Goal: Task Accomplishment & Management: Manage account settings

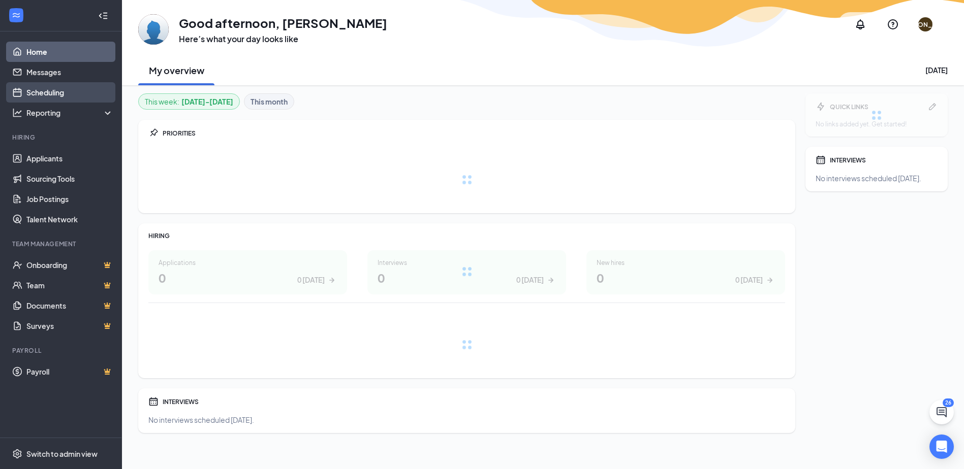
click at [62, 95] on link "Scheduling" at bounding box center [69, 92] width 87 height 20
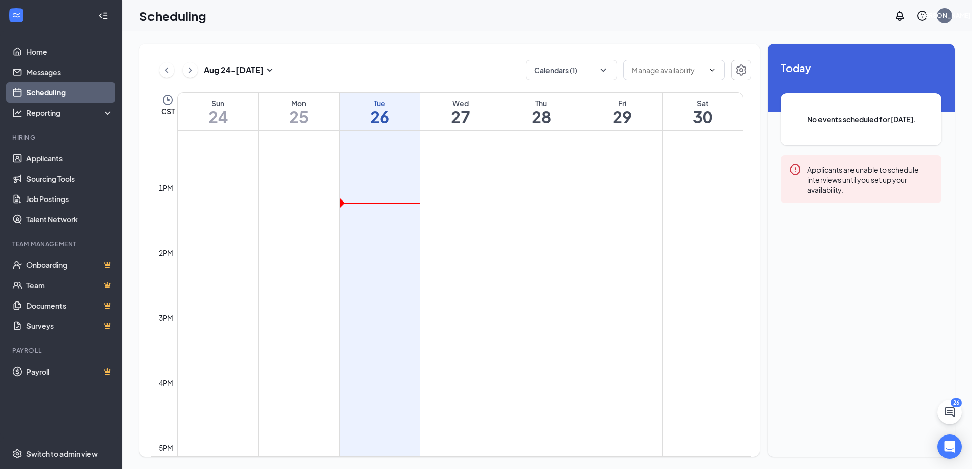
scroll to position [804, 0]
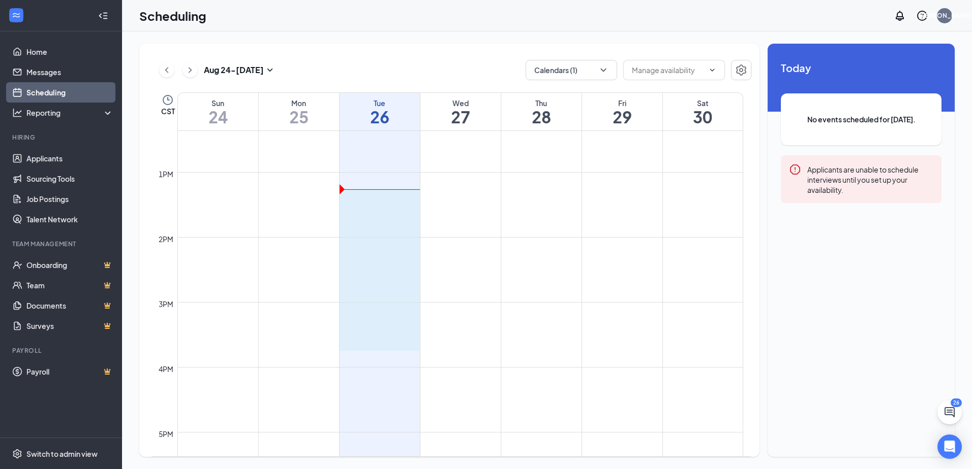
drag, startPoint x: 367, startPoint y: 193, endPoint x: 359, endPoint y: 348, distance: 154.7
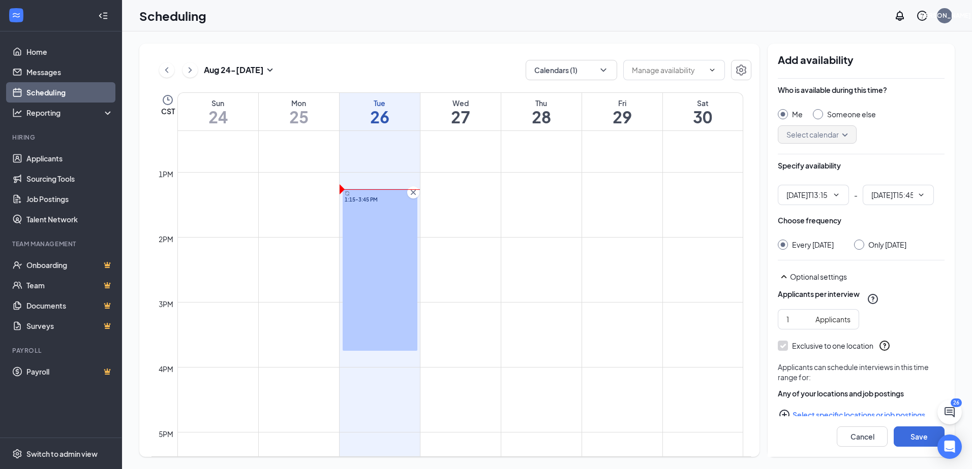
type input "01:15 PM"
type input "03:45 PM"
click at [831, 195] on span at bounding box center [835, 195] width 10 height 8
click at [800, 312] on div "01:30 PM" at bounding box center [801, 312] width 30 height 11
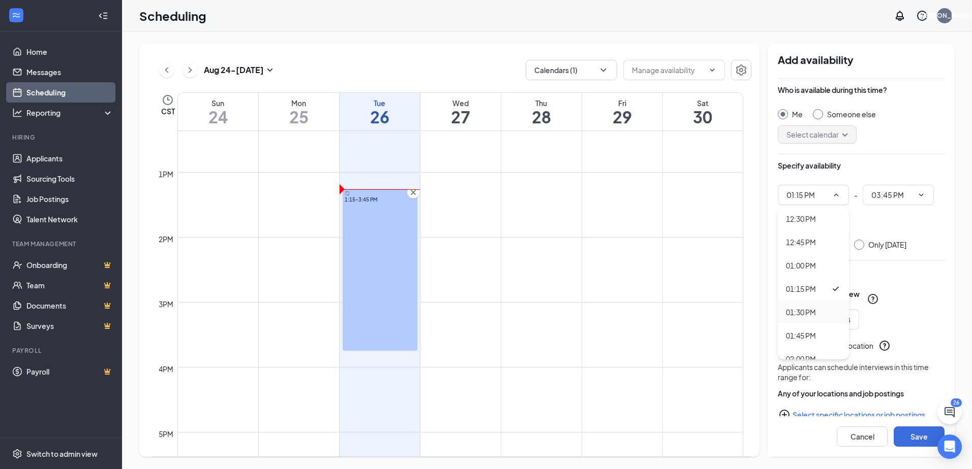
type input "01:30 PM"
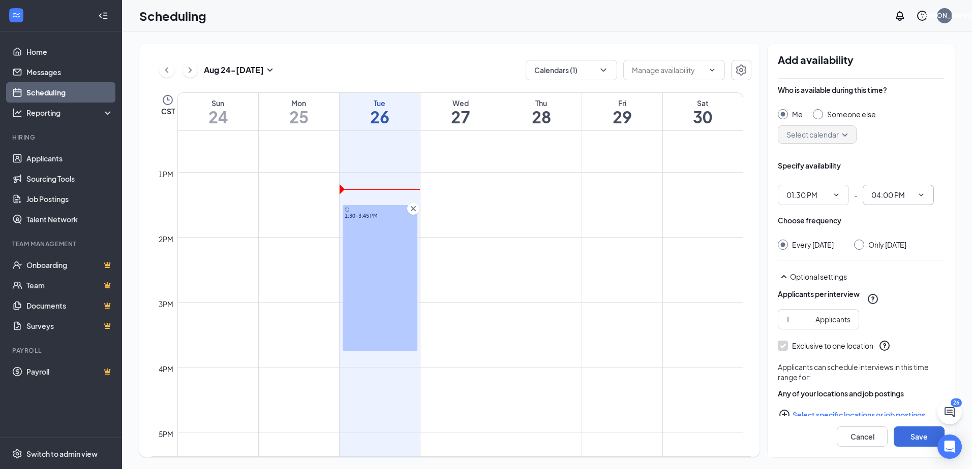
click at [894, 202] on span "04:00 PM" at bounding box center [897, 195] width 71 height 20
click at [885, 223] on div "03:30 PM" at bounding box center [885, 221] width 30 height 11
type input "03:30 PM"
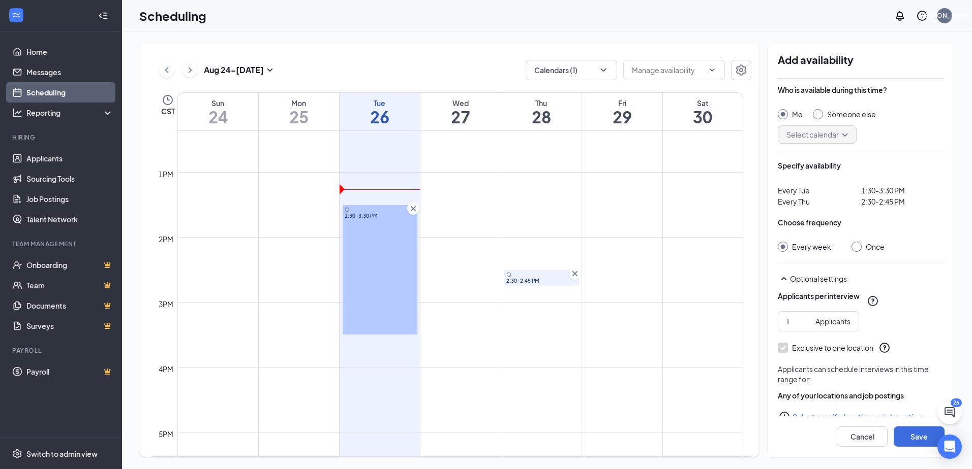
click at [574, 272] on icon "Cross" at bounding box center [575, 274] width 10 height 10
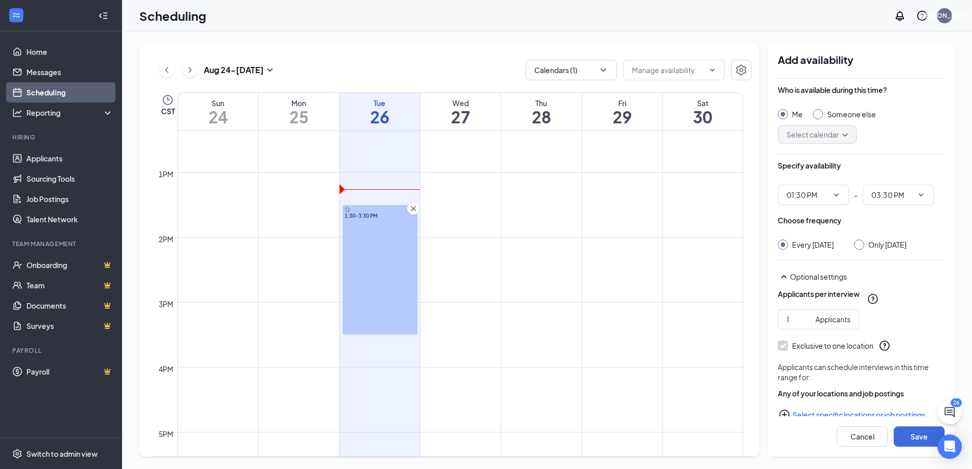
drag, startPoint x: 417, startPoint y: 246, endPoint x: 585, endPoint y: 248, distance: 168.2
click at [585, 248] on div "12am 1am 2am 3am 4am 5am 6am 7am 8am 9am 10am 11am 12pm 1pm 2pm 3pm 4pm 5pm 6pm…" at bounding box center [446, 107] width 591 height 1561
drag, startPoint x: 348, startPoint y: 229, endPoint x: 445, endPoint y: 231, distance: 97.6
click at [445, 231] on div "12am 1am 2am 3am 4am 5am 6am 7am 8am 9am 10am 11am 12pm 1pm 2pm 3pm 4pm 5pm 6pm…" at bounding box center [446, 107] width 591 height 1561
drag, startPoint x: 393, startPoint y: 234, endPoint x: 292, endPoint y: 231, distance: 101.2
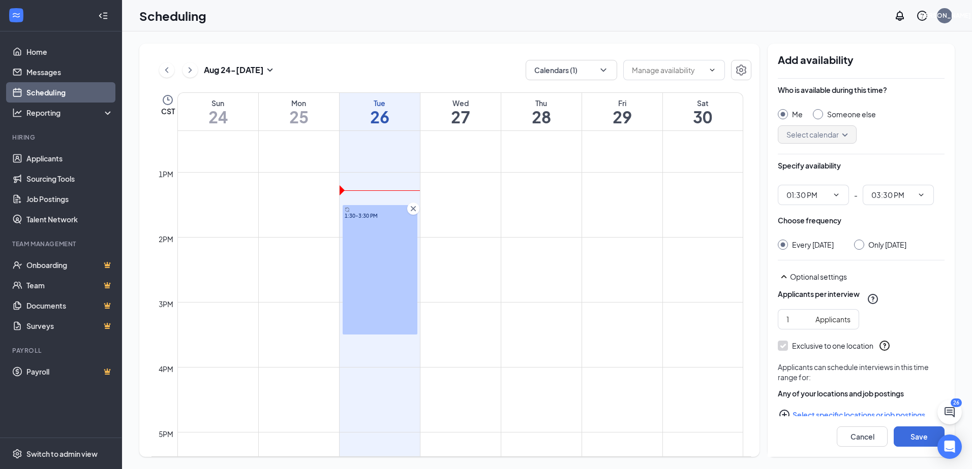
click at [292, 231] on div "12am 1am 2am 3am 4am 5am 6am 7am 8am 9am 10am 11am 12pm 1pm 2pm 3pm 4pm 5pm 6pm…" at bounding box center [446, 107] width 591 height 1561
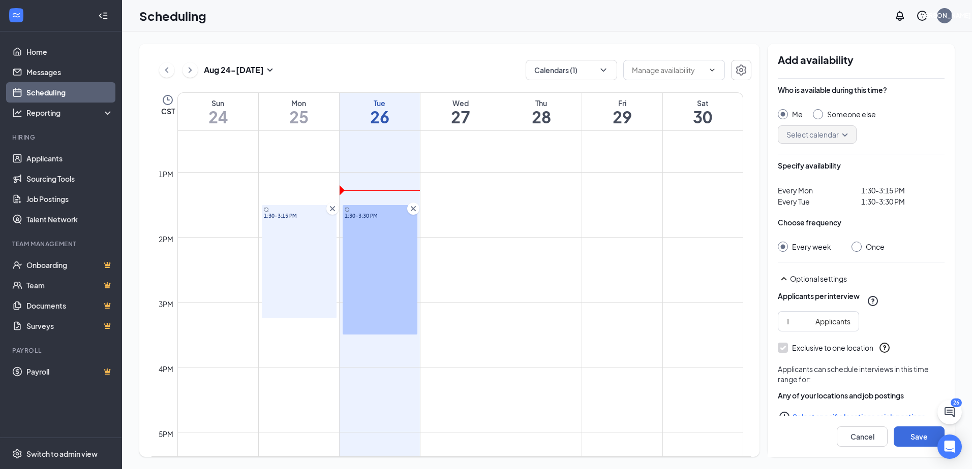
click at [290, 214] on span "1:30-3:15 PM" at bounding box center [299, 215] width 71 height 7
click at [333, 208] on icon "Cross" at bounding box center [332, 208] width 5 height 5
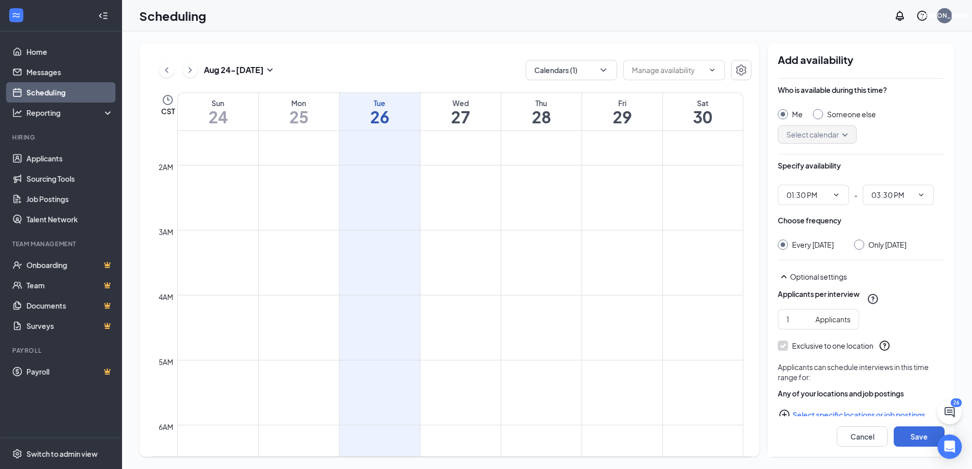
scroll to position [0, 0]
click at [603, 65] on icon "ChevronDown" at bounding box center [603, 70] width 10 height 10
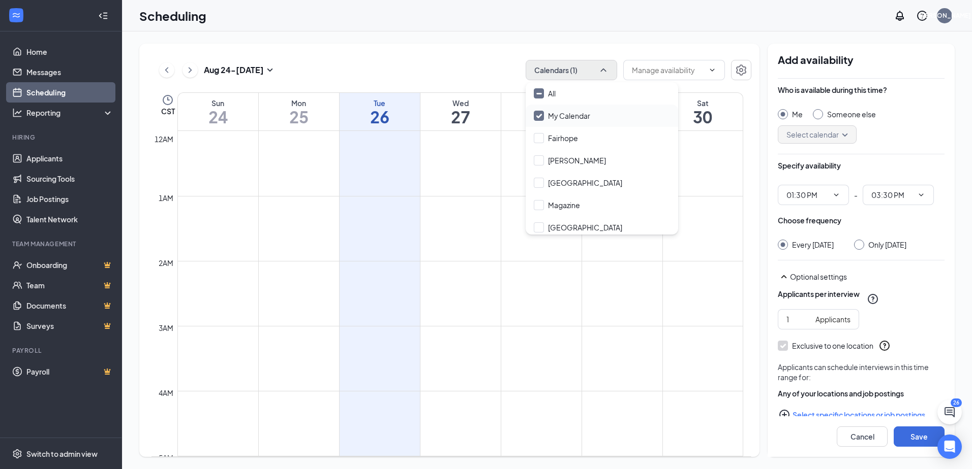
click at [541, 116] on input "My Calendar" at bounding box center [562, 116] width 56 height 10
checkbox input "true"
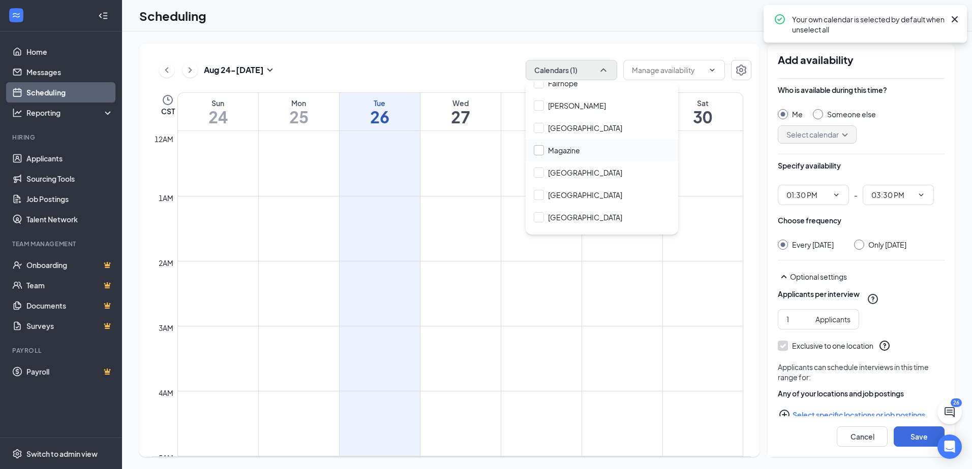
scroll to position [116, 0]
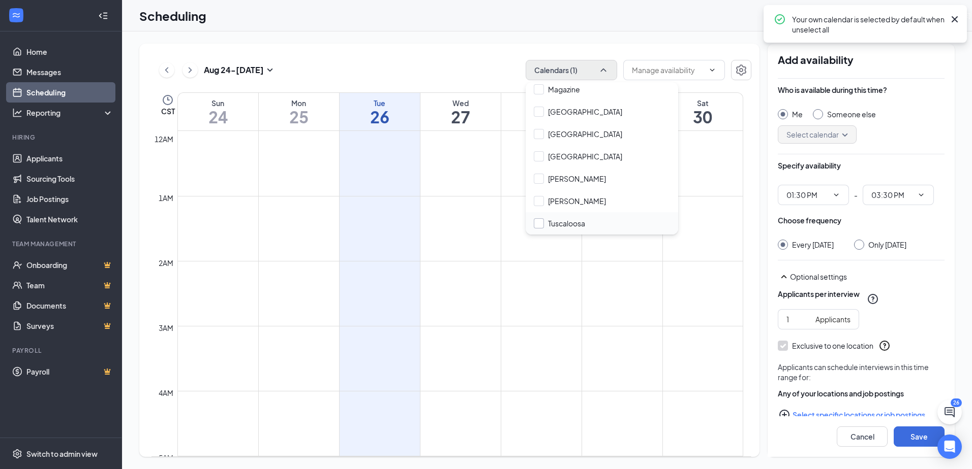
click at [540, 225] on input "Tuscaloosa" at bounding box center [559, 223] width 51 height 10
checkbox input "false"
checkbox input "true"
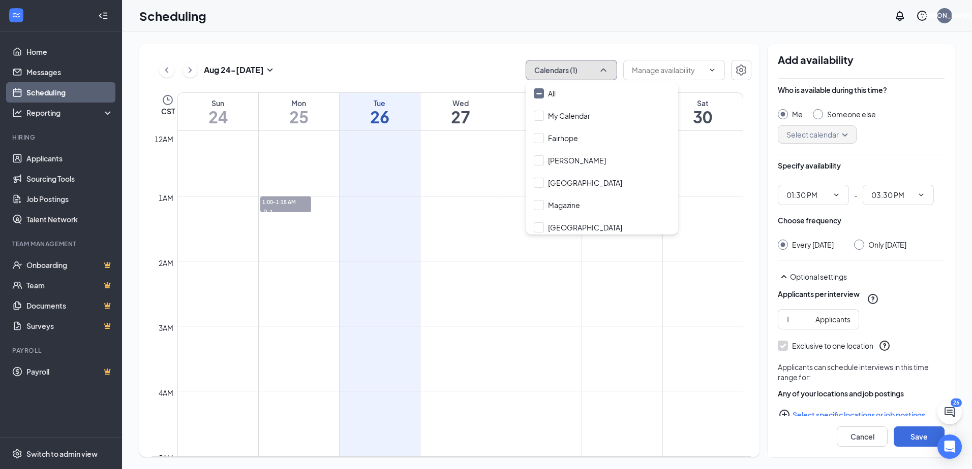
click at [607, 73] on icon "ChevronUp" at bounding box center [603, 70] width 10 height 10
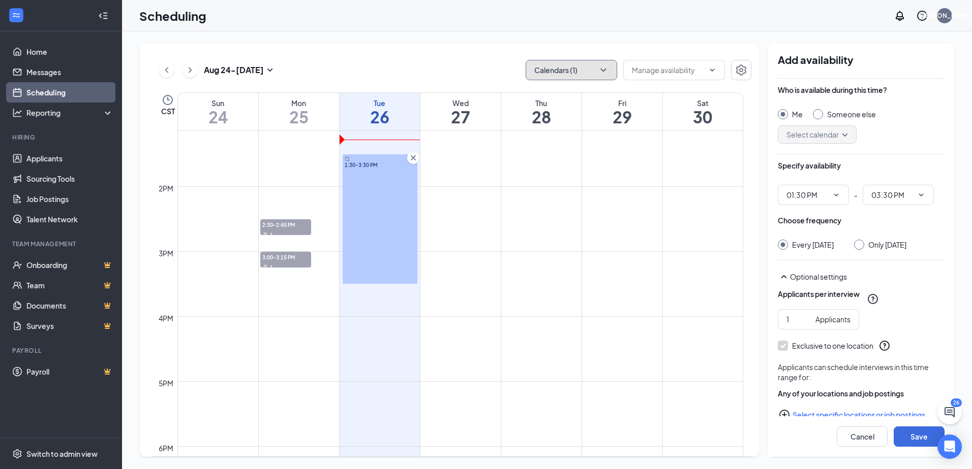
scroll to position [864, 0]
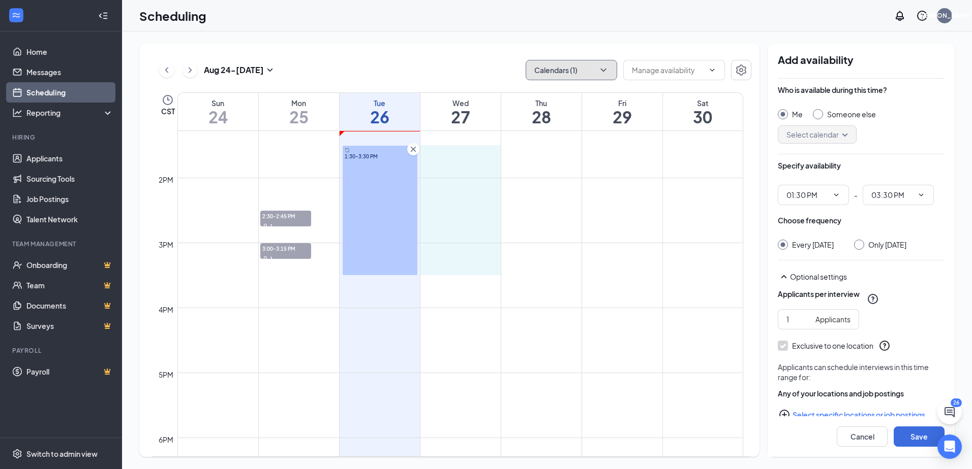
drag, startPoint x: 457, startPoint y: 148, endPoint x: 460, endPoint y: 267, distance: 119.4
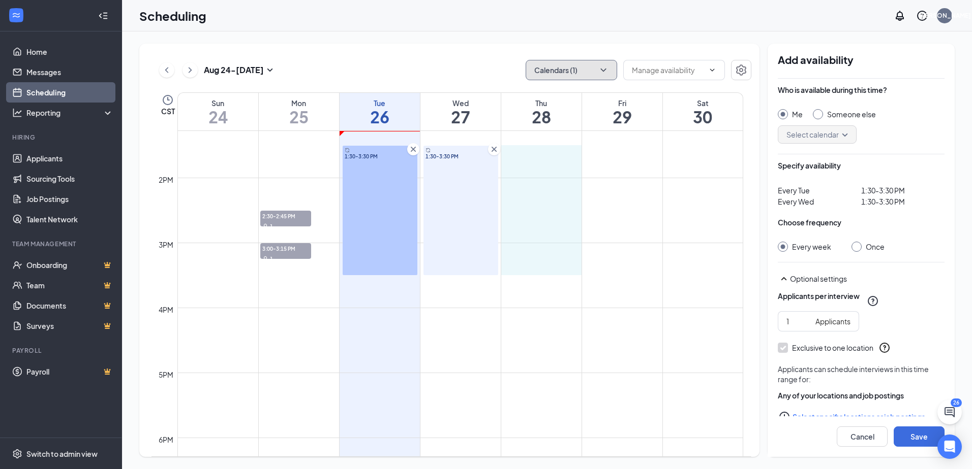
drag, startPoint x: 548, startPoint y: 148, endPoint x: 542, endPoint y: 269, distance: 121.1
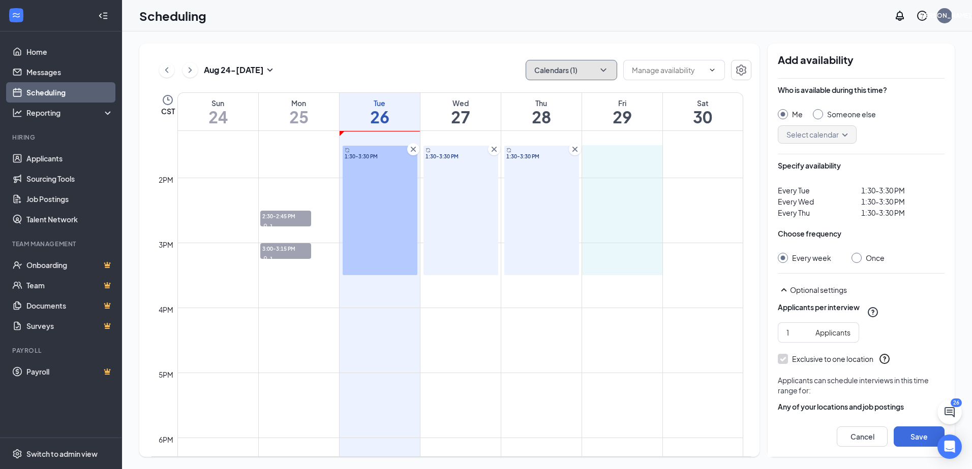
drag, startPoint x: 628, startPoint y: 149, endPoint x: 630, endPoint y: 267, distance: 117.9
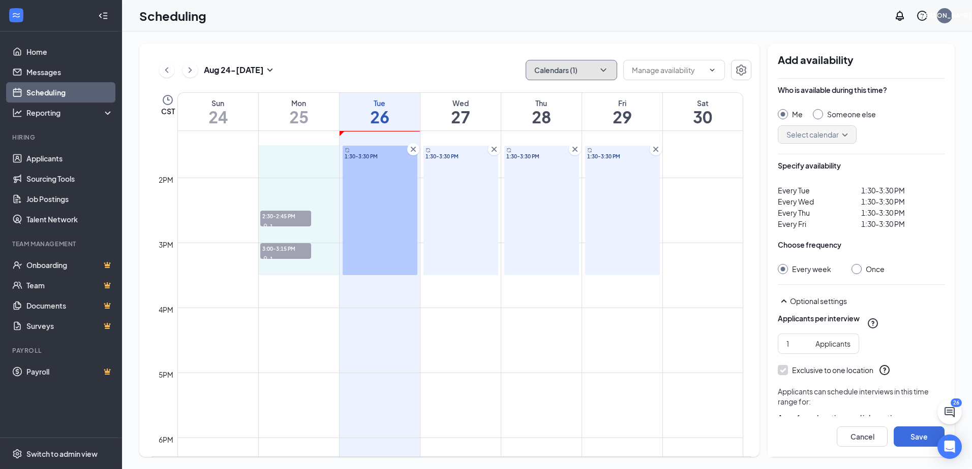
drag, startPoint x: 292, startPoint y: 147, endPoint x: 294, endPoint y: 259, distance: 111.8
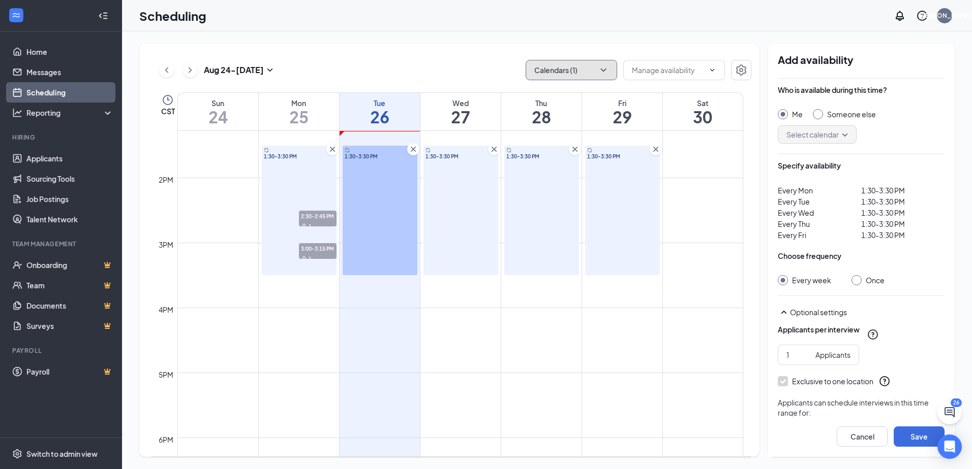
click at [292, 183] on div "1:30-3:30 PM" at bounding box center [299, 211] width 75 height 130
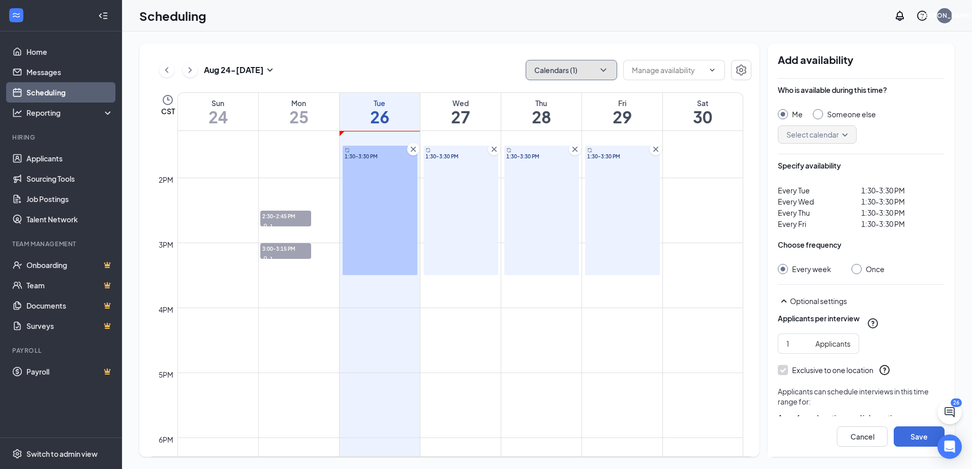
click at [372, 171] on div "1:30-3:30 PM" at bounding box center [379, 211] width 75 height 130
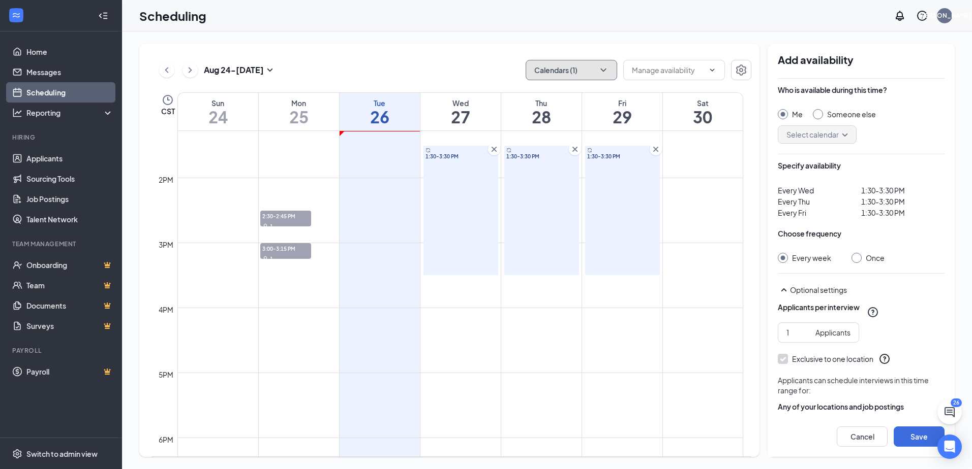
click at [372, 171] on td at bounding box center [460, 170] width 566 height 16
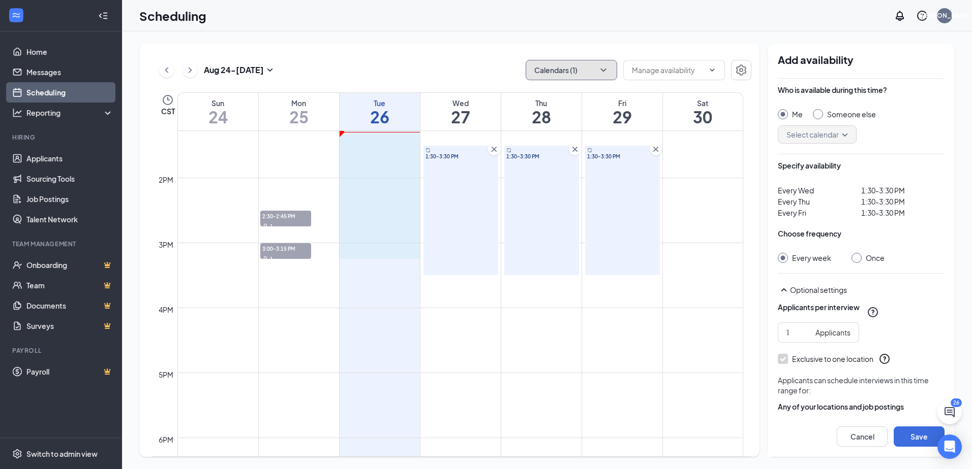
drag, startPoint x: 369, startPoint y: 140, endPoint x: 367, endPoint y: 258, distance: 118.4
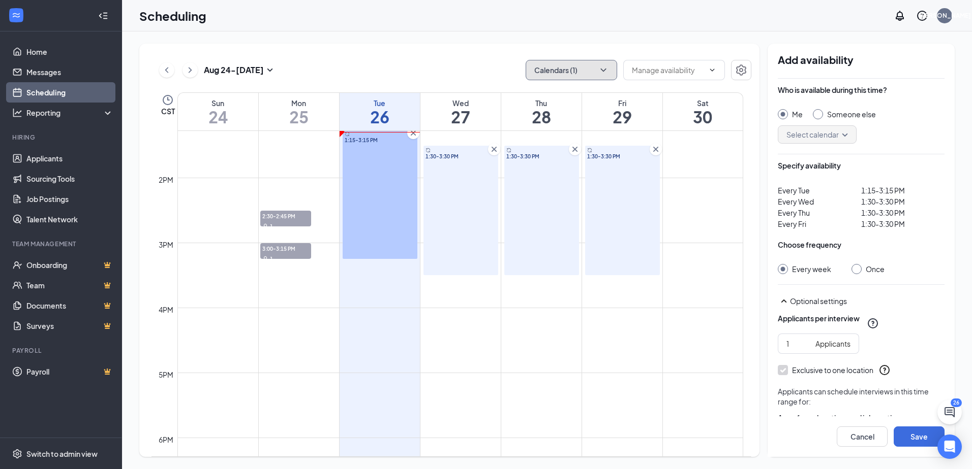
click at [416, 217] on div "1:15-3:15 PM" at bounding box center [379, 195] width 75 height 130
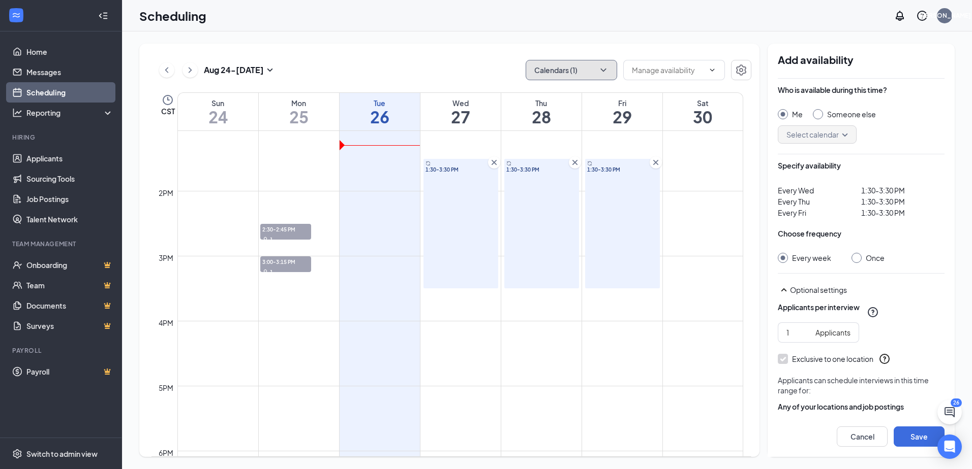
scroll to position [813, 0]
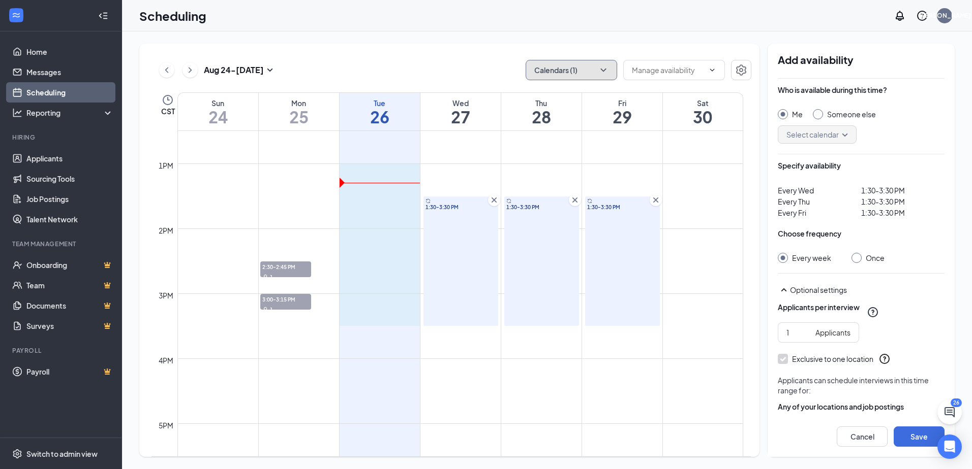
drag, startPoint x: 380, startPoint y: 165, endPoint x: 377, endPoint y: 321, distance: 156.0
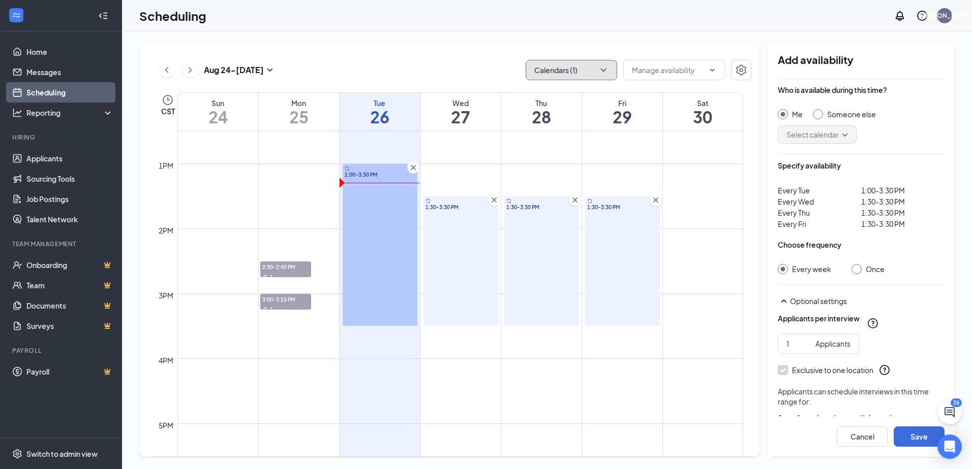
drag, startPoint x: 395, startPoint y: 212, endPoint x: 450, endPoint y: 213, distance: 54.9
click at [450, 213] on tr "1:00-1:15 AM 1 2:30-2:45 PM 1 3:00-3:15 PM 1 1:00-3:30 PM 1:30-3:30 PM 1:30-3:3…" at bounding box center [446, 98] width 591 height 1561
drag, startPoint x: 452, startPoint y: 165, endPoint x: 454, endPoint y: 323, distance: 158.0
click at [454, 323] on div "12am 1am 2am 3am 4am 5am 6am 7am 8am 9am 10am 11am 12pm 1pm 2pm 3pm 4pm 5pm 6pm…" at bounding box center [446, 98] width 591 height 1561
click at [473, 267] on div "1:30-3:30 PM" at bounding box center [460, 262] width 75 height 130
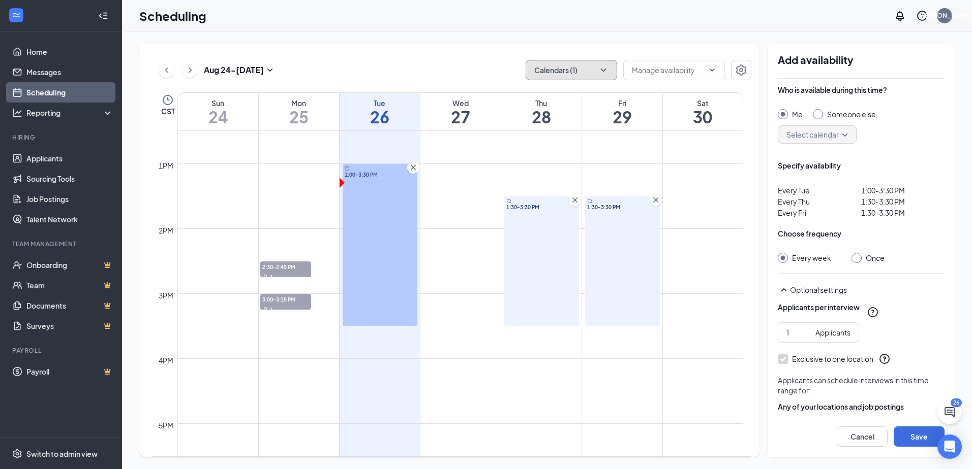
click at [544, 209] on span "1:30-3:30 PM" at bounding box center [541, 207] width 71 height 7
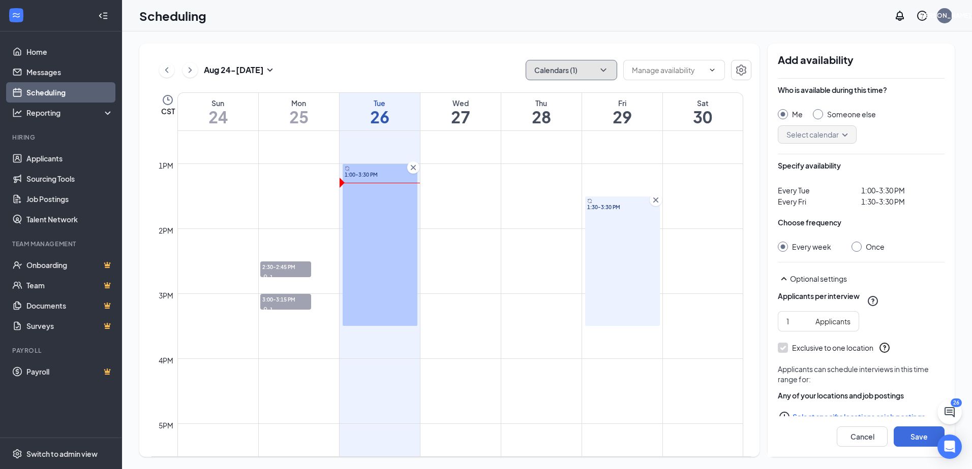
click at [646, 212] on div "1:30-3:30 PM" at bounding box center [622, 262] width 75 height 130
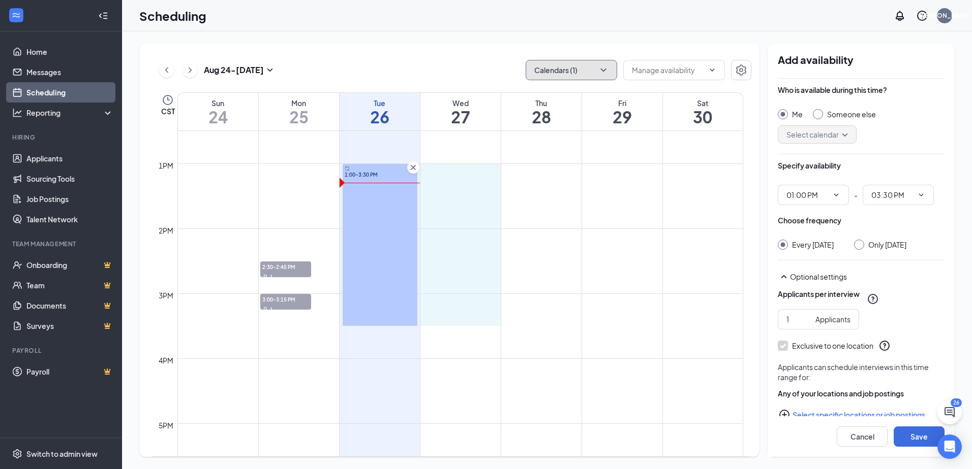
drag, startPoint x: 460, startPoint y: 165, endPoint x: 460, endPoint y: 321, distance: 156.5
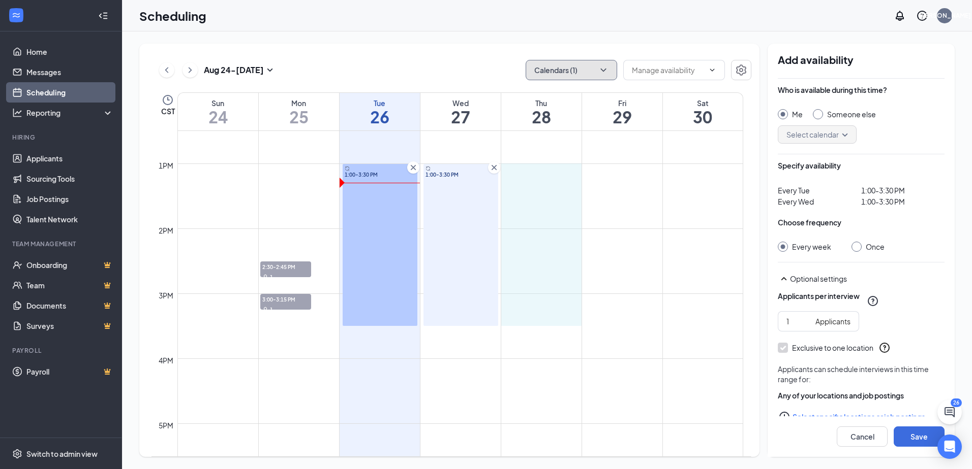
drag, startPoint x: 545, startPoint y: 164, endPoint x: 544, endPoint y: 315, distance: 150.4
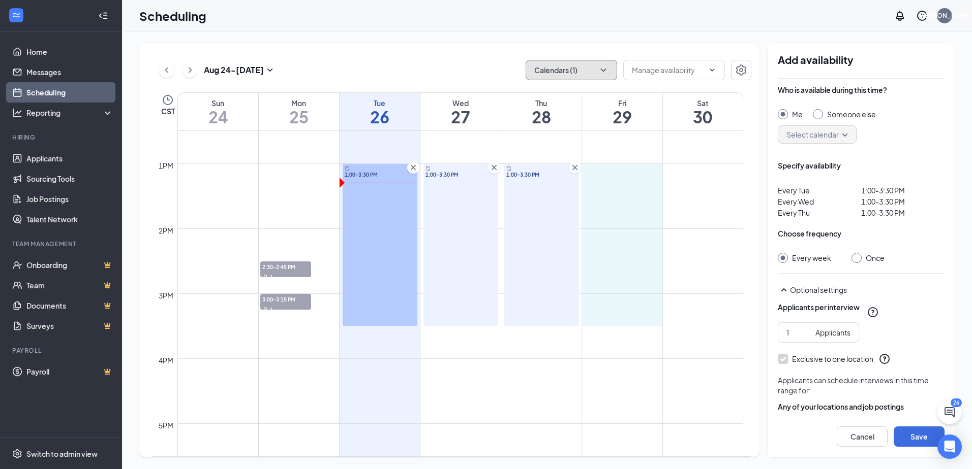
drag, startPoint x: 624, startPoint y: 164, endPoint x: 616, endPoint y: 310, distance: 146.6
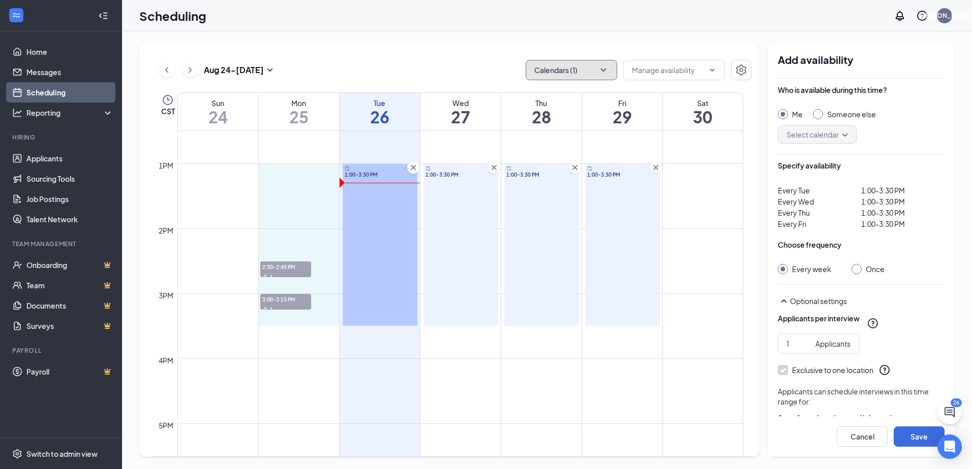
drag, startPoint x: 295, startPoint y: 164, endPoint x: 294, endPoint y: 310, distance: 145.8
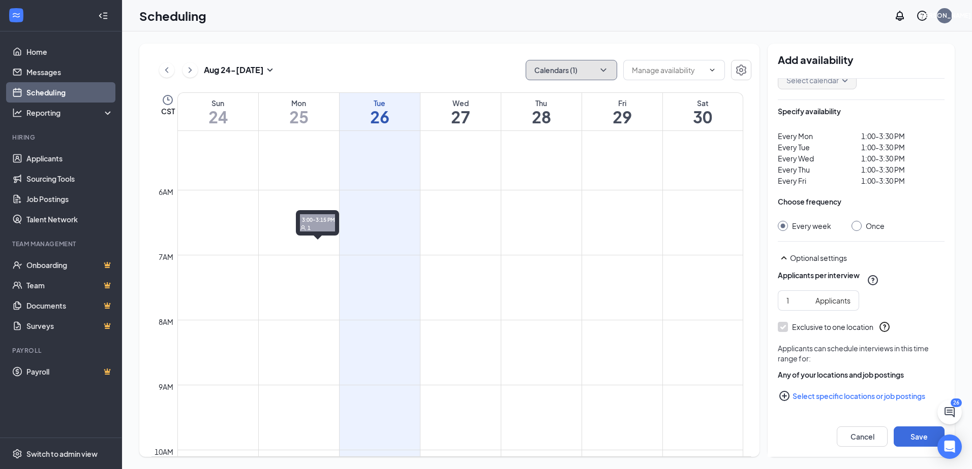
scroll to position [306, 0]
click at [192, 70] on icon "ChevronRight" at bounding box center [190, 70] width 10 height 12
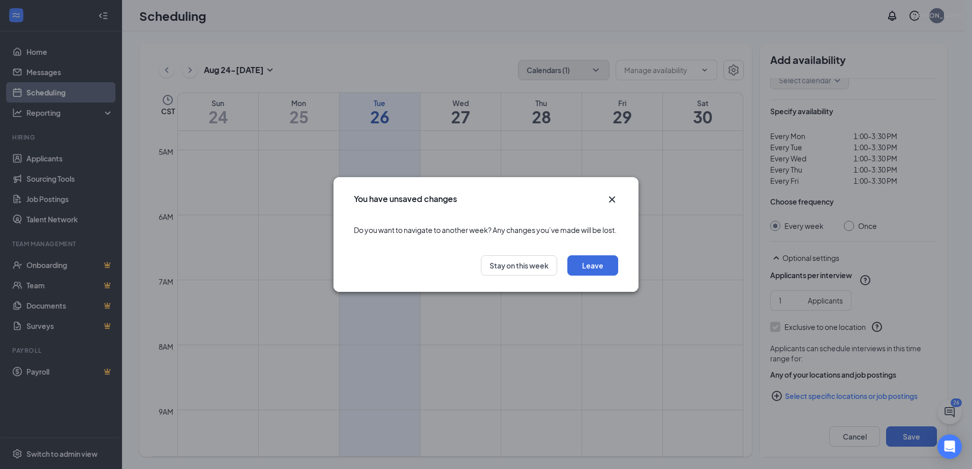
click at [609, 194] on icon "Cross" at bounding box center [612, 200] width 12 height 12
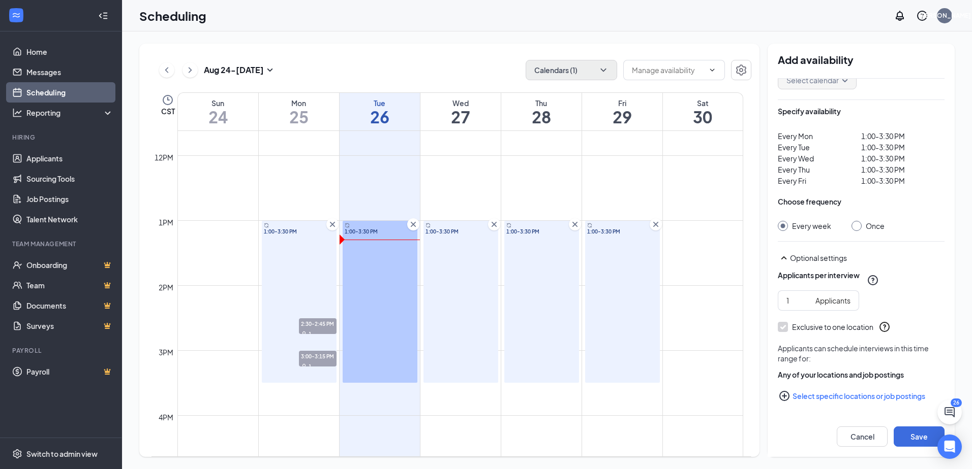
scroll to position [764, 0]
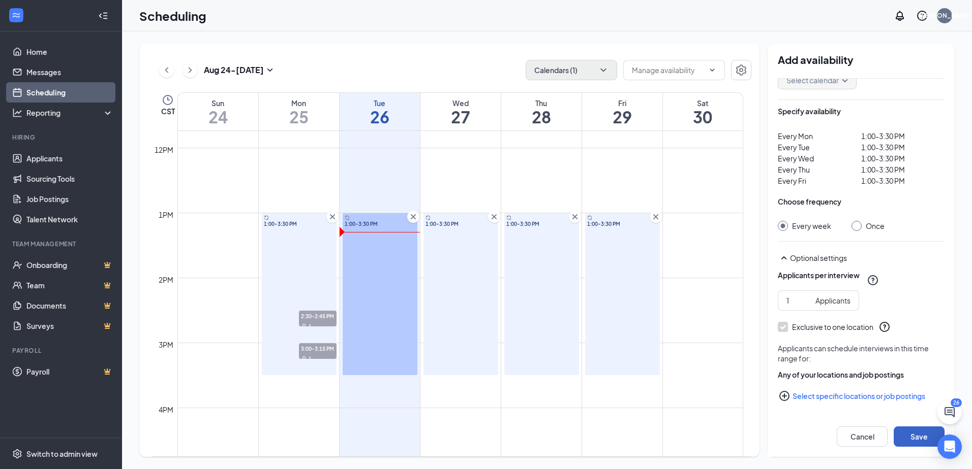
click at [918, 431] on button "Save" at bounding box center [918, 437] width 51 height 20
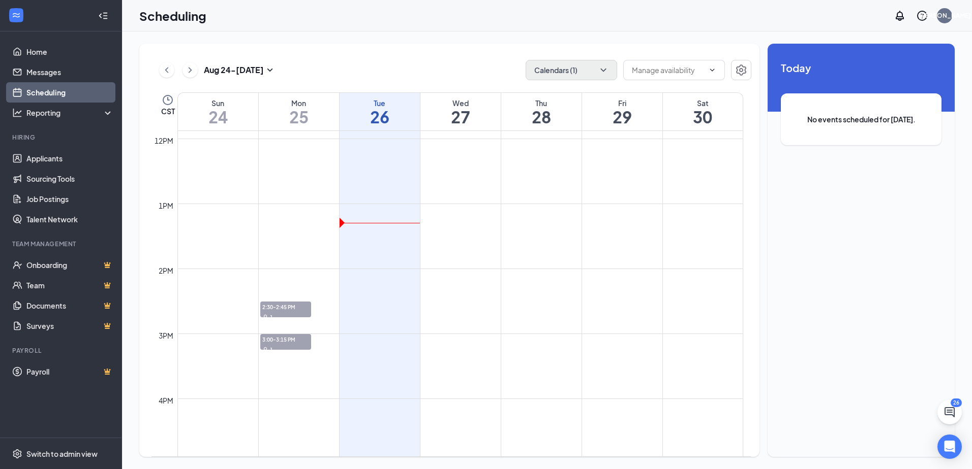
scroll to position [778, 0]
click at [442, 263] on td at bounding box center [460, 255] width 566 height 16
click at [463, 222] on td at bounding box center [460, 223] width 566 height 16
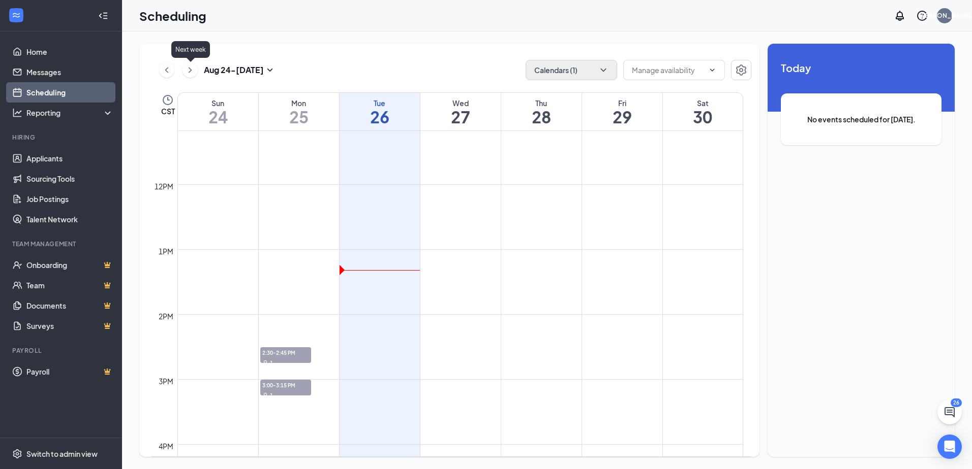
click at [191, 69] on icon "ChevronRight" at bounding box center [190, 70] width 10 height 12
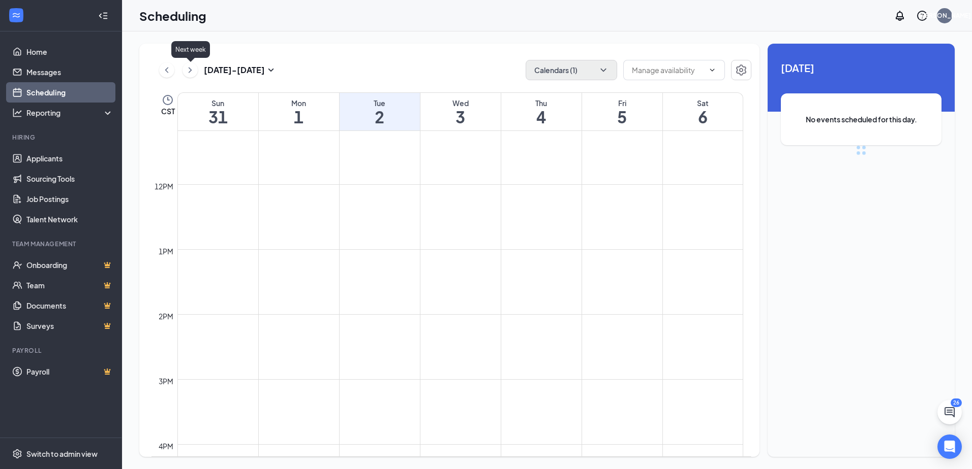
scroll to position [499, 0]
click at [581, 67] on button "Calendars (1)" at bounding box center [570, 70] width 91 height 20
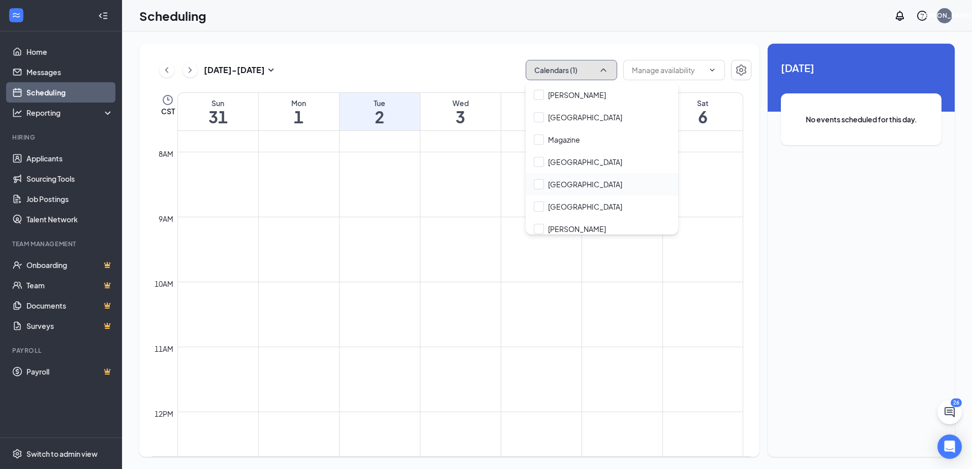
scroll to position [116, 0]
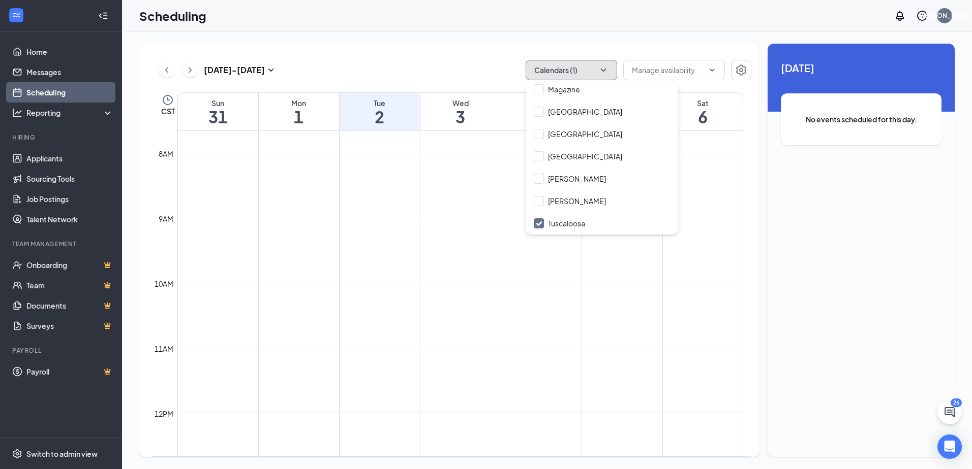
click at [364, 216] on td at bounding box center [460, 209] width 566 height 16
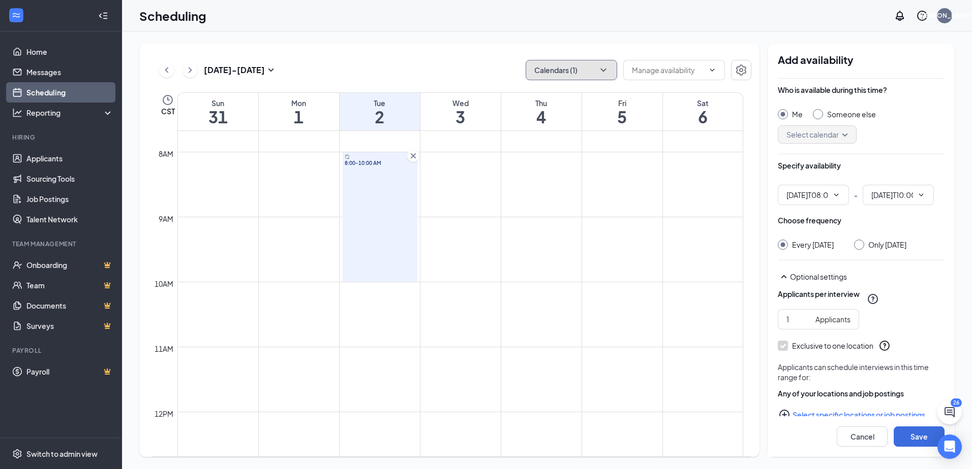
type input "08:00 AM"
type input "10:00 AM"
click at [413, 157] on icon "Cross" at bounding box center [413, 156] width 10 height 10
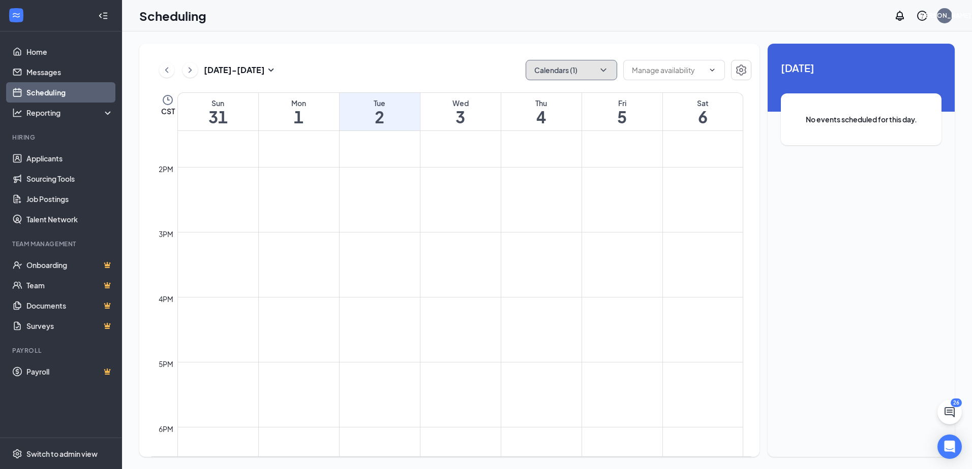
scroll to position [804, 0]
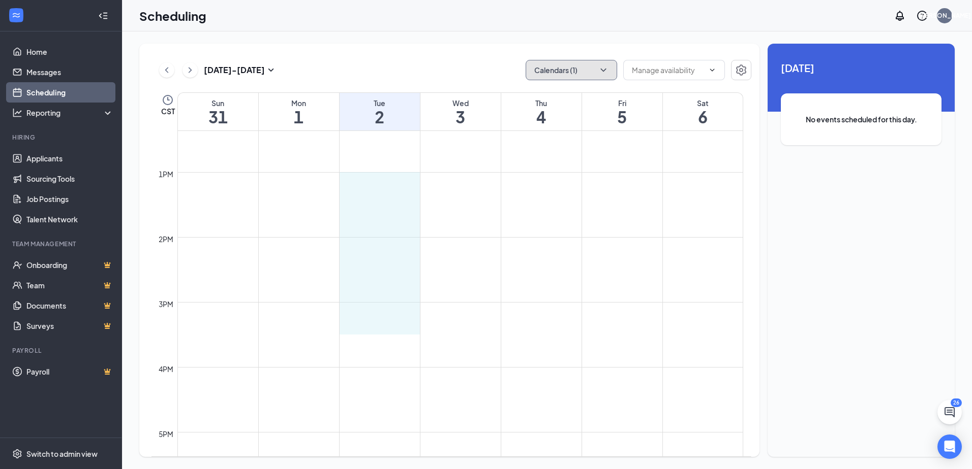
drag, startPoint x: 387, startPoint y: 173, endPoint x: 388, endPoint y: 334, distance: 161.1
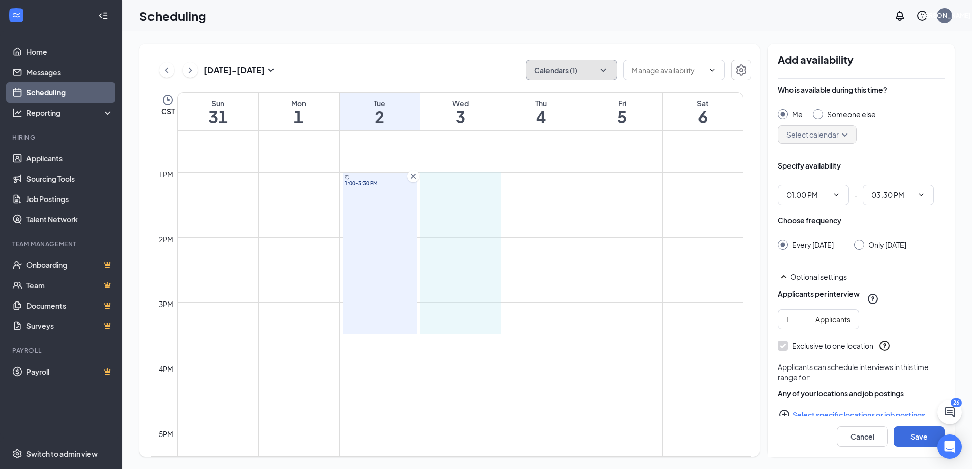
drag, startPoint x: 462, startPoint y: 173, endPoint x: 462, endPoint y: 325, distance: 151.9
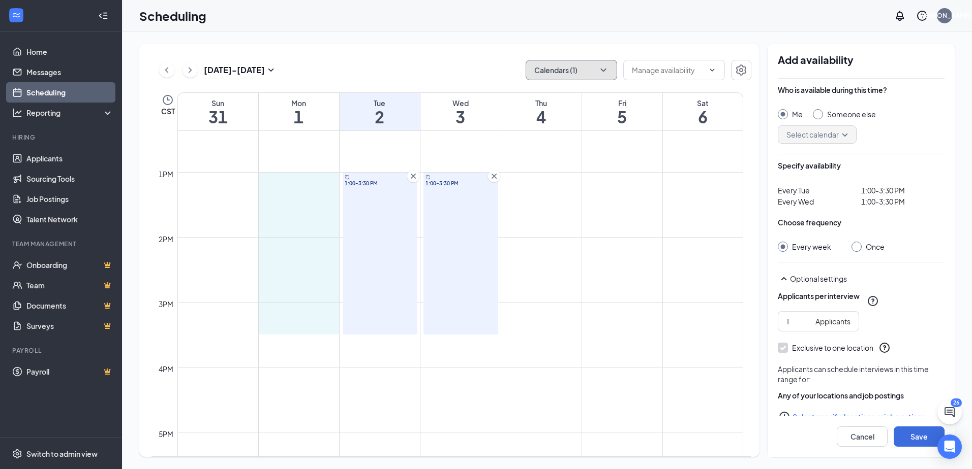
drag, startPoint x: 294, startPoint y: 172, endPoint x: 293, endPoint y: 323, distance: 150.9
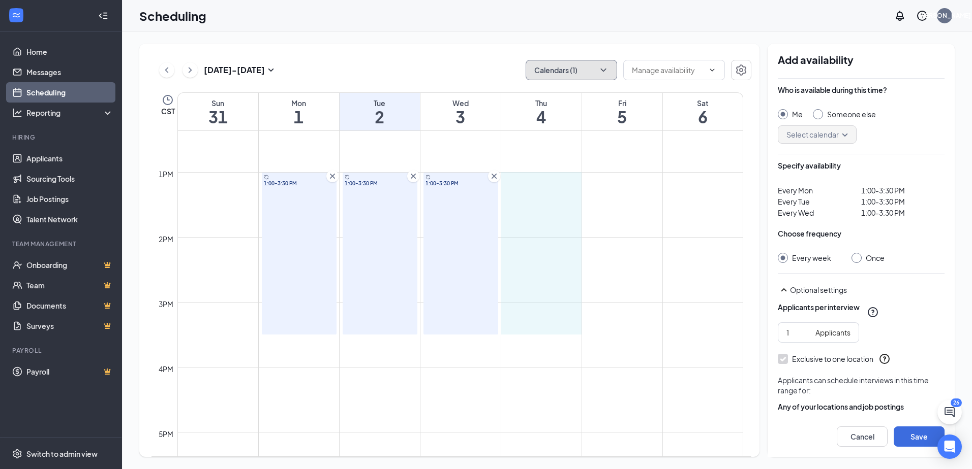
drag, startPoint x: 544, startPoint y: 173, endPoint x: 534, endPoint y: 321, distance: 148.2
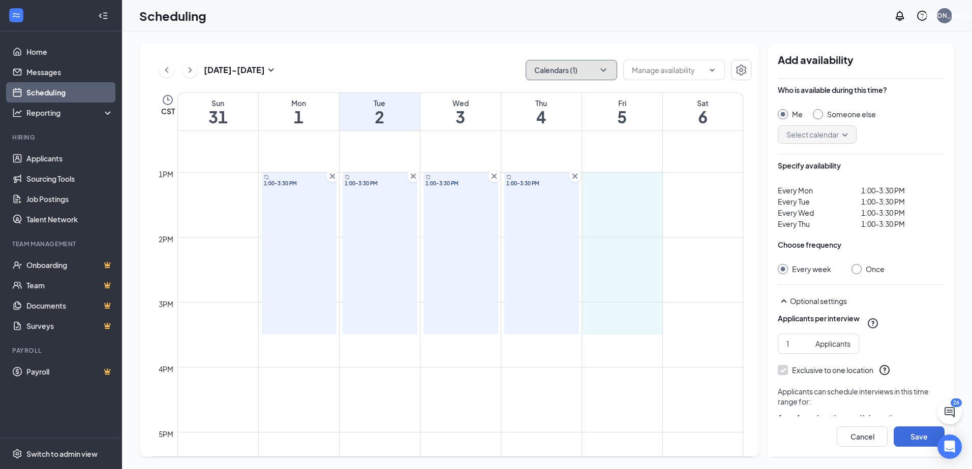
drag, startPoint x: 625, startPoint y: 173, endPoint x: 622, endPoint y: 319, distance: 145.9
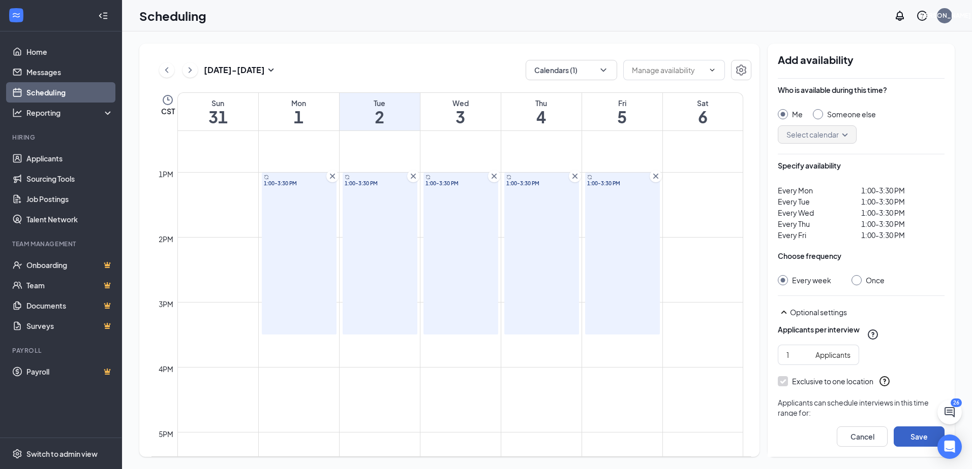
click at [915, 434] on button "Save" at bounding box center [918, 437] width 51 height 20
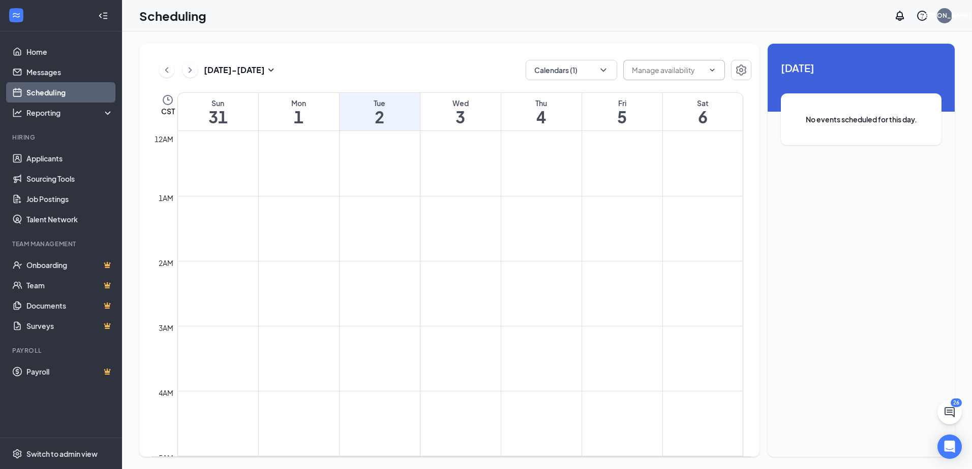
click at [666, 66] on input "text" at bounding box center [668, 70] width 72 height 11
click at [515, 32] on div "Aug 31 - Sep 6 Calendars (1) CST Sun 31 Mon 1 Tue 2 Wed 3 Thu 4 Fri 5 Sat 6 12a…" at bounding box center [547, 251] width 850 height 438
click at [587, 67] on button "Calendars (1)" at bounding box center [570, 70] width 91 height 20
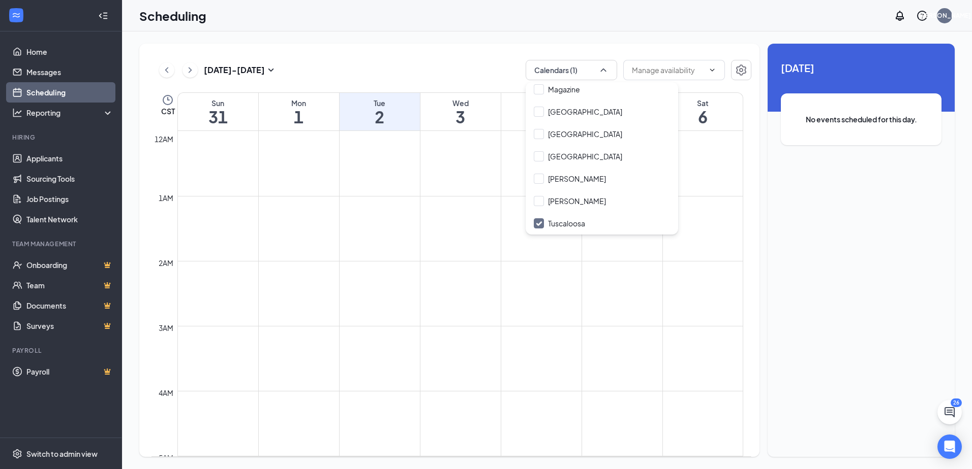
click at [421, 45] on div "Aug 31 - Sep 6 Calendars (1) CST Sun 31 Mon 1 Tue 2 Wed 3 Thu 4 Fri 5 Sat 6 12a…" at bounding box center [449, 251] width 620 height 414
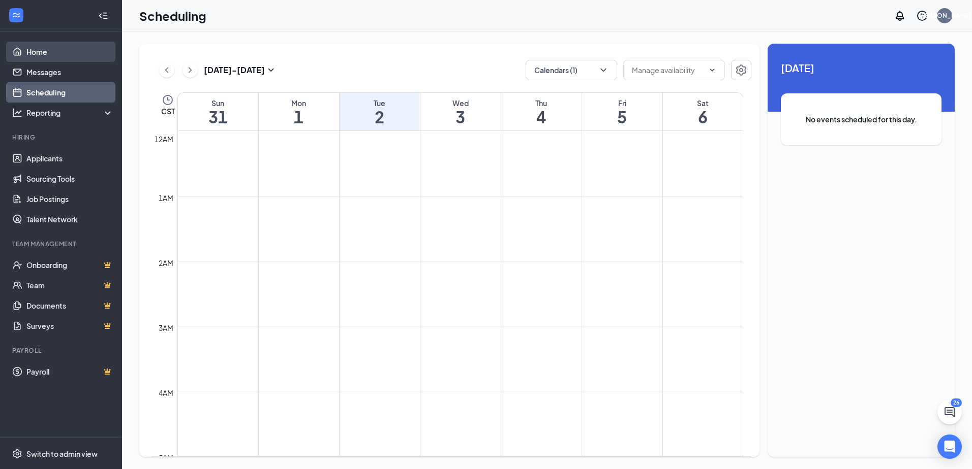
click at [38, 53] on link "Home" at bounding box center [69, 52] width 87 height 20
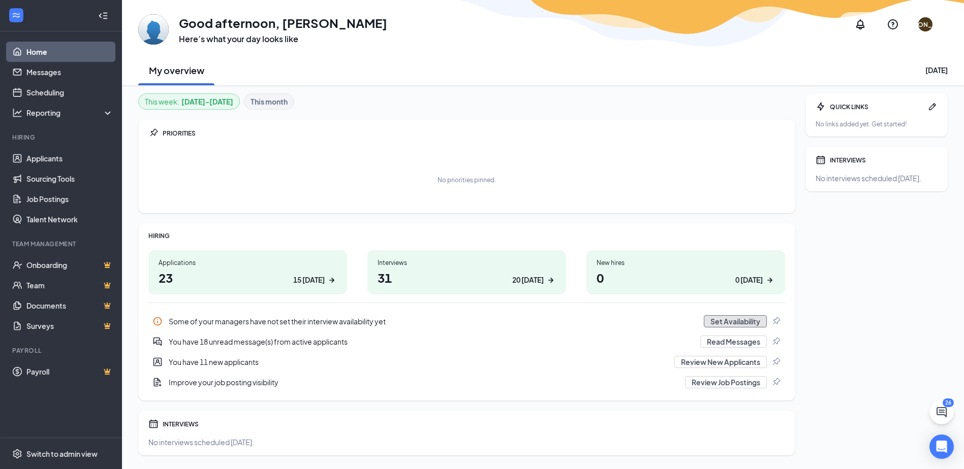
click at [724, 321] on button "Set Availability" at bounding box center [735, 322] width 63 height 12
click at [934, 23] on div "JA" at bounding box center [925, 24] width 24 height 24
click at [923, 26] on div "JA" at bounding box center [925, 24] width 52 height 9
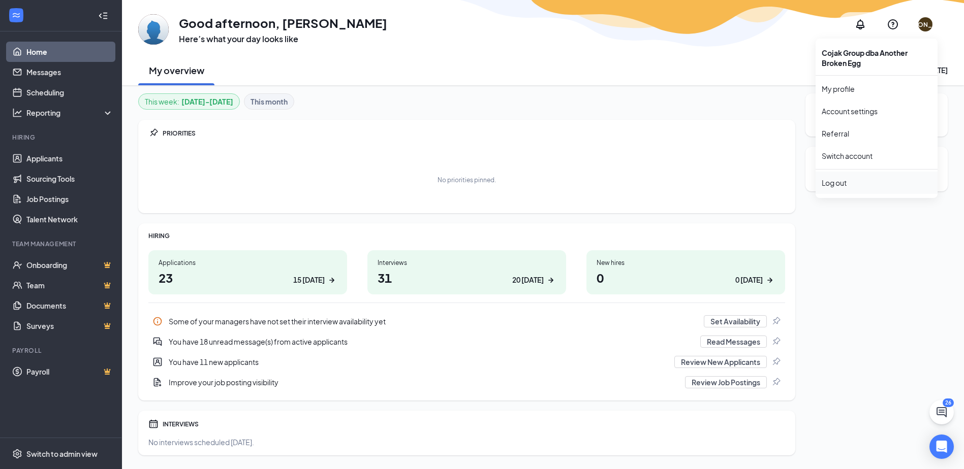
click at [831, 183] on div "Log out" at bounding box center [877, 183] width 110 height 10
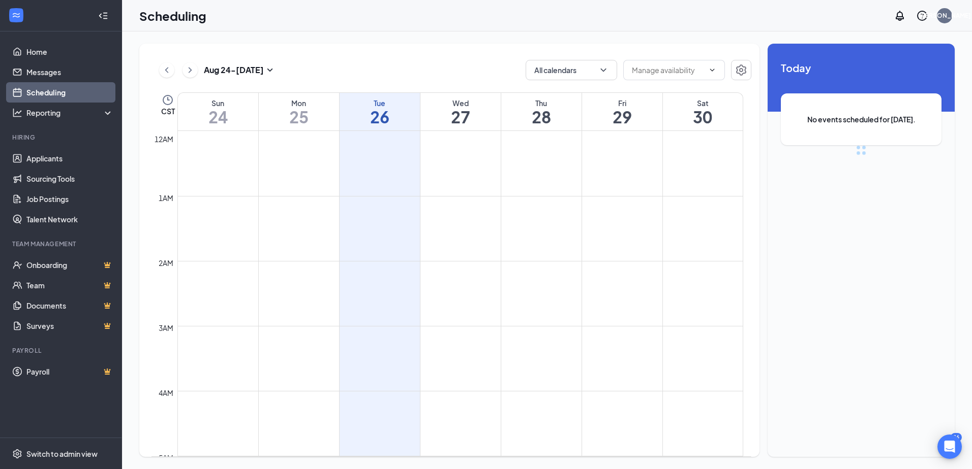
scroll to position [499, 0]
click at [611, 71] on button "Calendars (1)" at bounding box center [570, 70] width 91 height 20
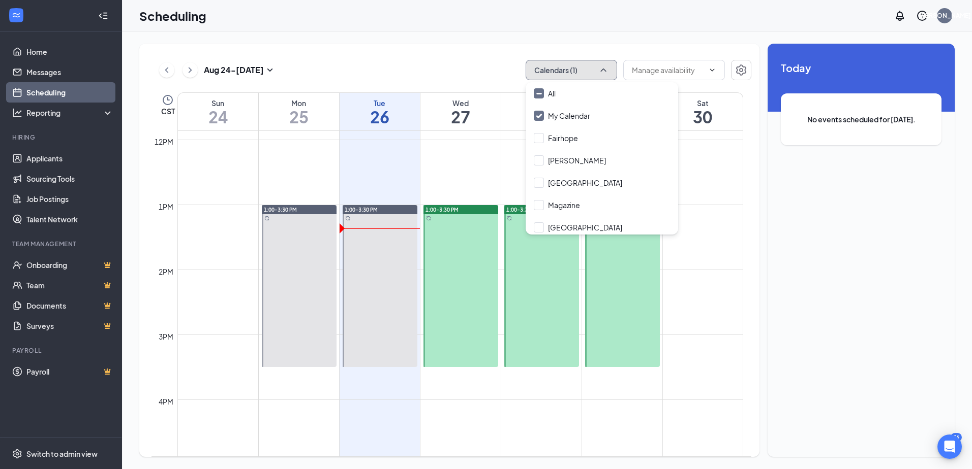
scroll to position [754, 0]
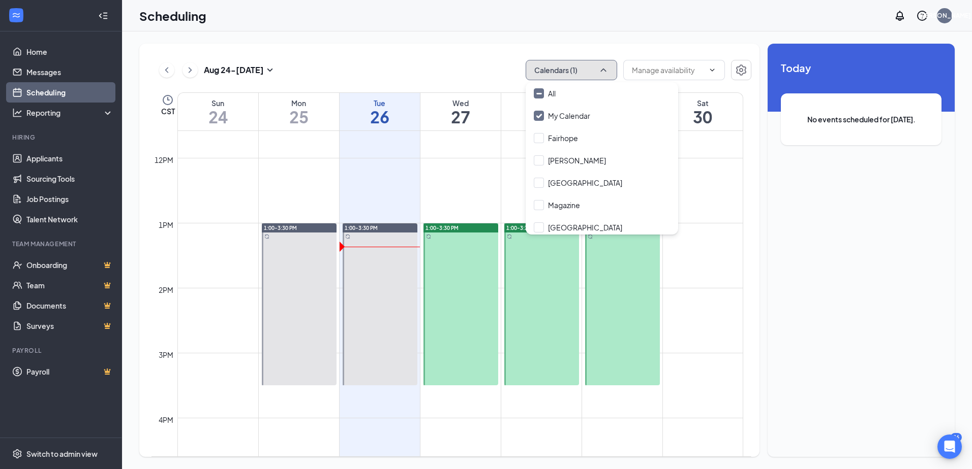
click at [315, 227] on div "1:00-3:30 PM" at bounding box center [299, 228] width 75 height 9
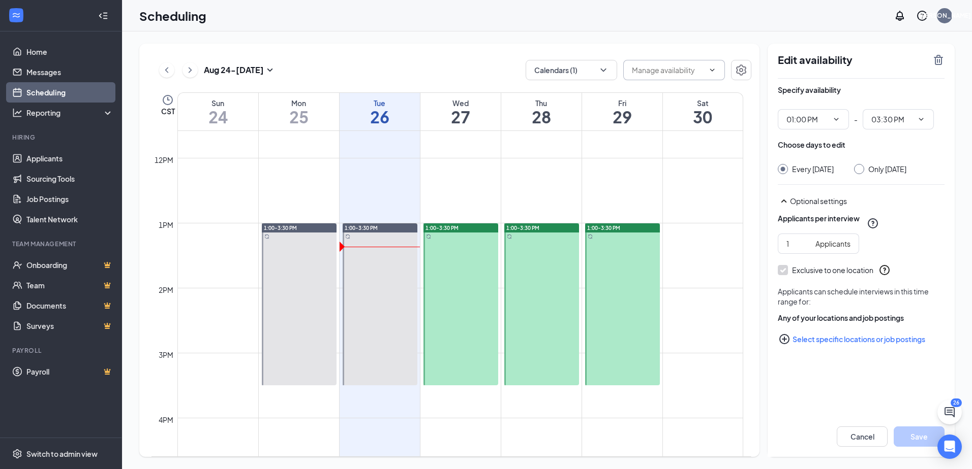
click at [680, 68] on input "text" at bounding box center [668, 70] width 72 height 11
click at [607, 62] on button "Calendars (1)" at bounding box center [570, 70] width 91 height 20
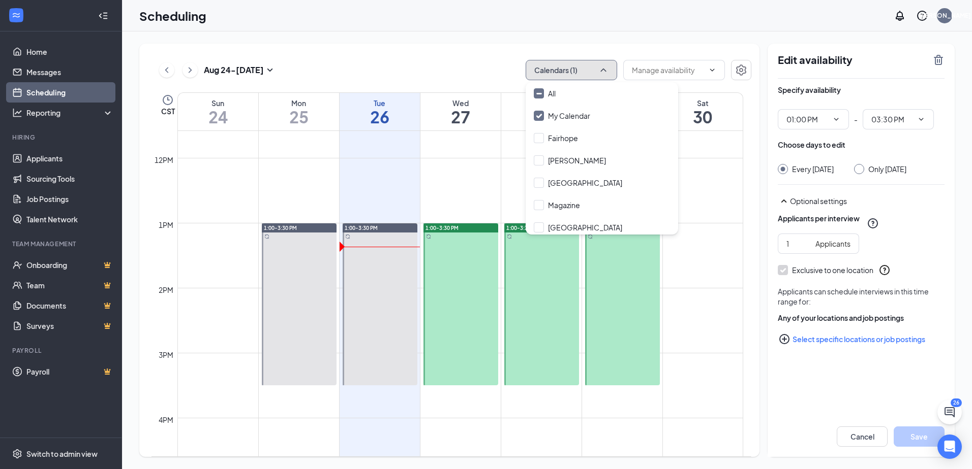
click at [606, 63] on button "Calendars (1)" at bounding box center [570, 70] width 91 height 20
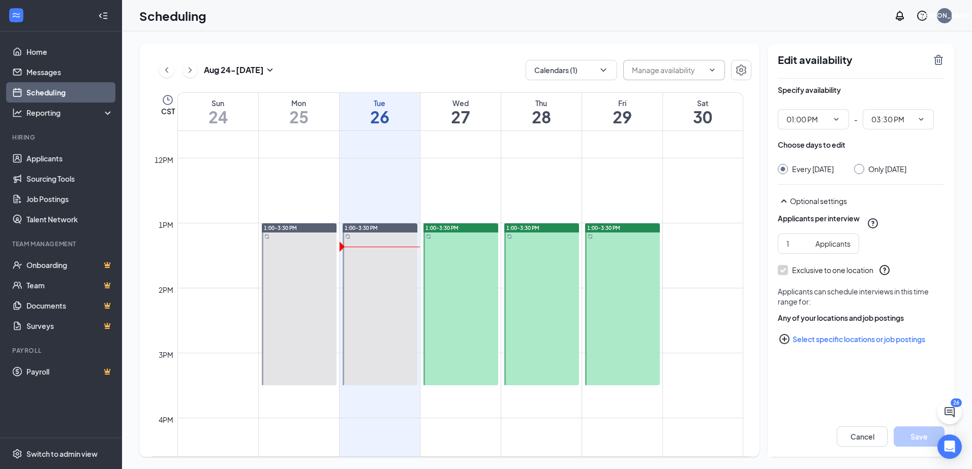
click at [678, 73] on input "text" at bounding box center [668, 70] width 72 height 11
click at [667, 93] on div "Delete all availability" at bounding box center [664, 93] width 67 height 11
type input "Delete all availability"
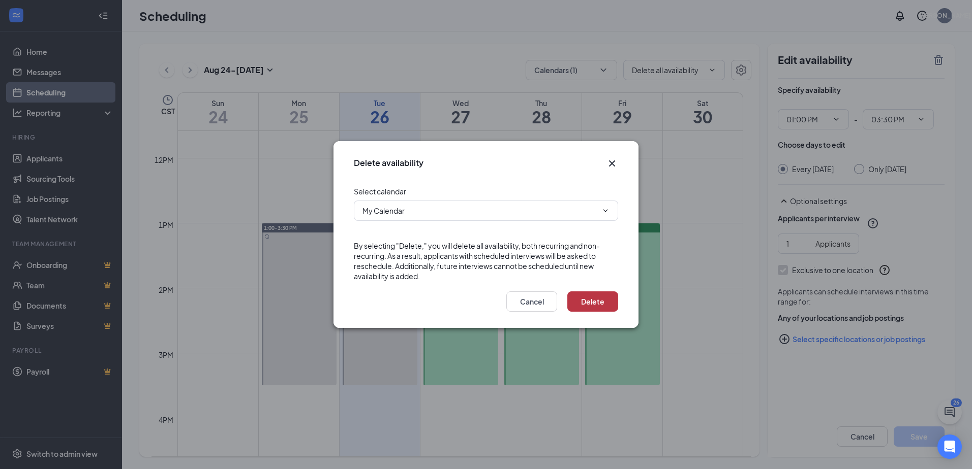
click at [592, 306] on button "Delete" at bounding box center [592, 302] width 51 height 20
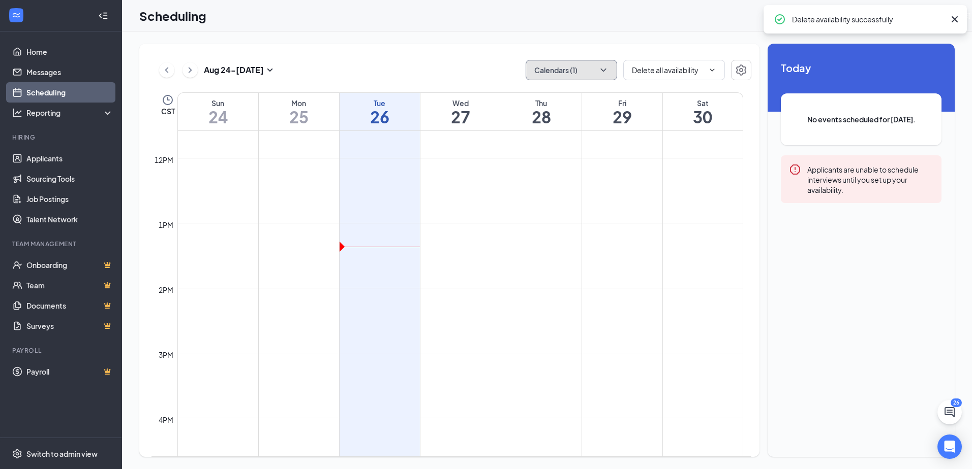
click at [593, 69] on button "Calendars (1)" at bounding box center [570, 70] width 91 height 20
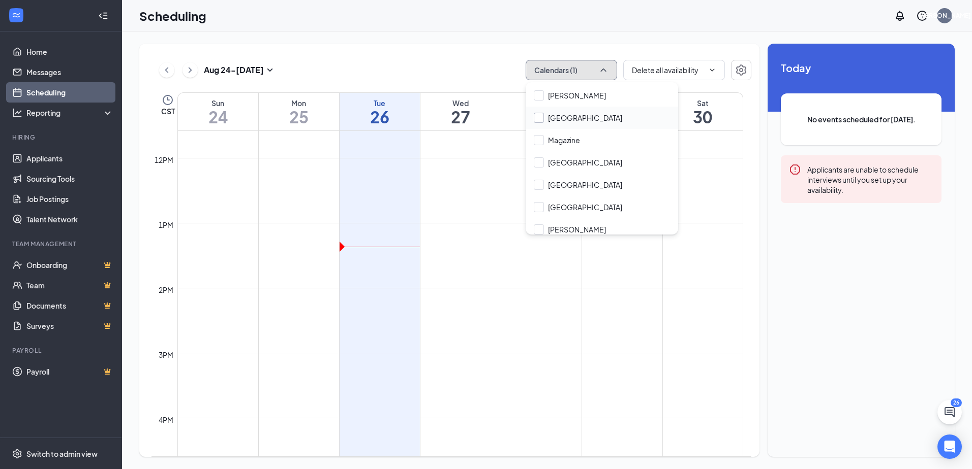
scroll to position [116, 0]
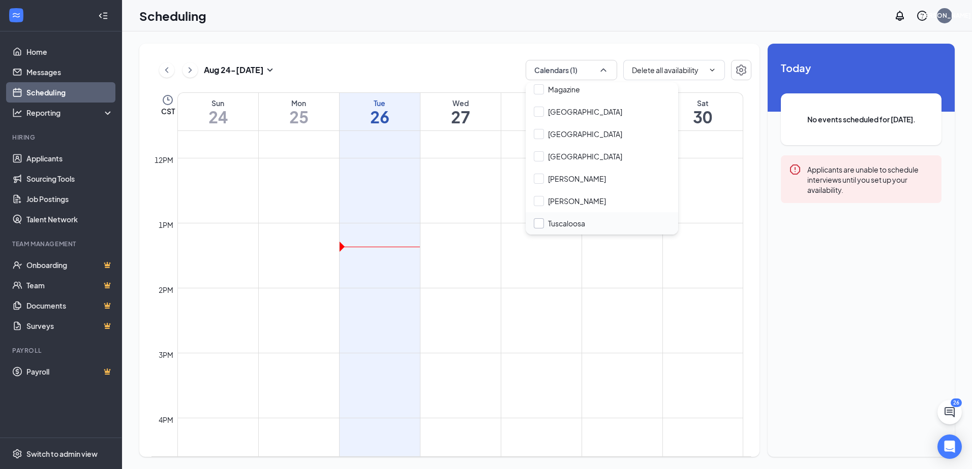
click at [540, 223] on input "Tuscaloosa" at bounding box center [559, 223] width 51 height 10
checkbox input "true"
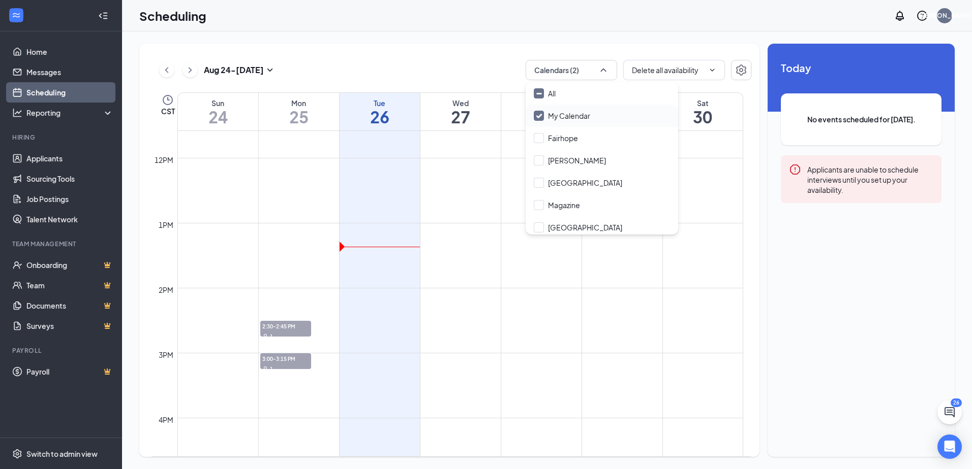
click at [539, 116] on input "My Calendar" at bounding box center [562, 116] width 56 height 10
checkbox input "false"
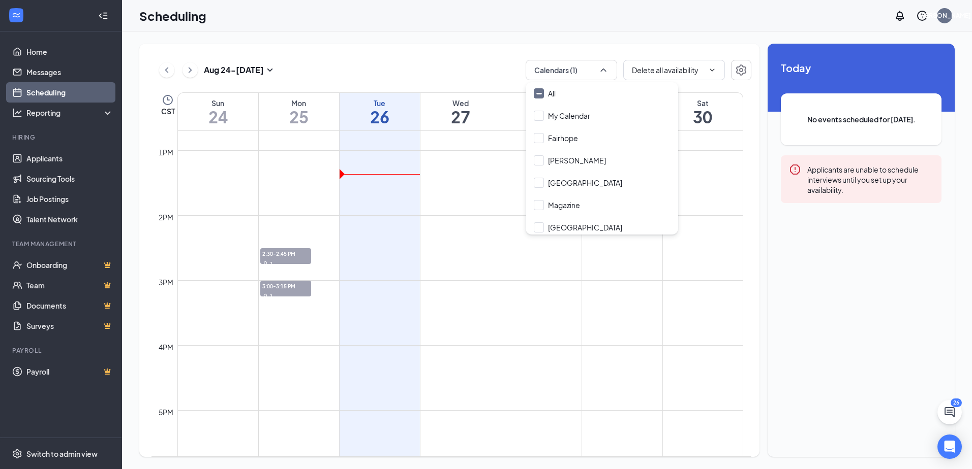
scroll to position [880, 0]
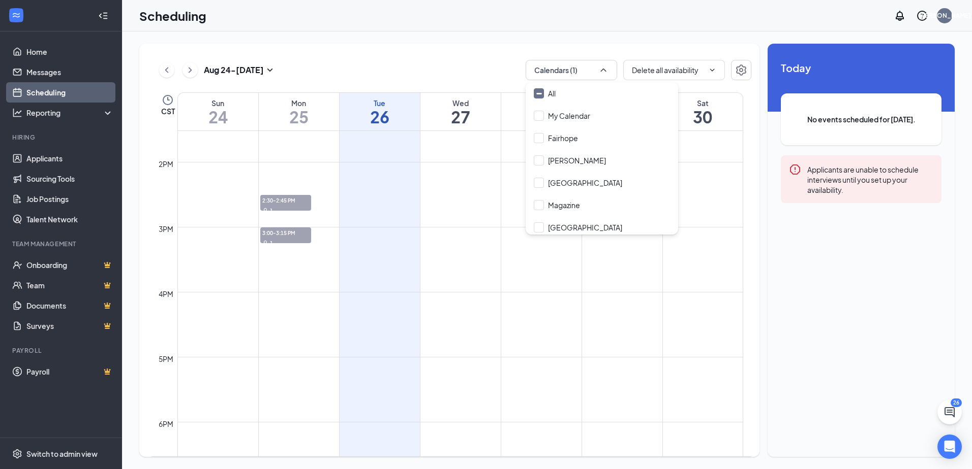
click at [454, 117] on h1 "27" at bounding box center [460, 116] width 80 height 17
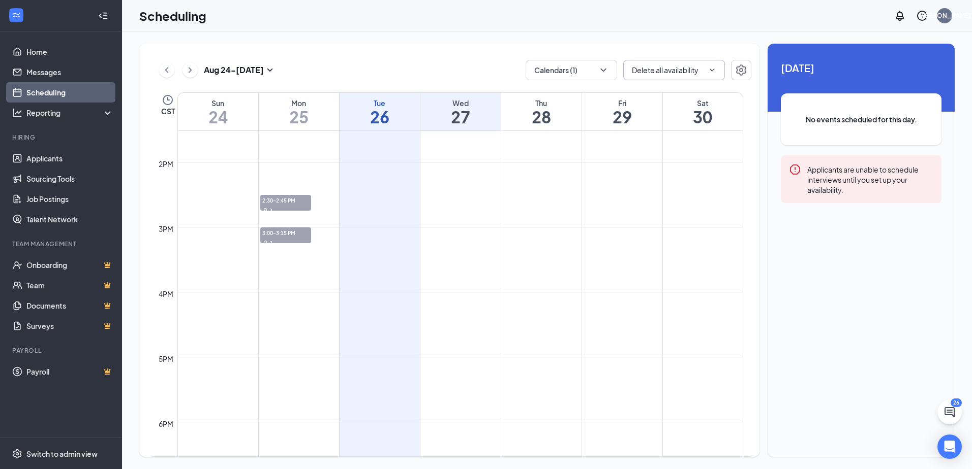
click at [674, 72] on input "Delete all availability" at bounding box center [668, 70] width 72 height 11
click at [708, 67] on span at bounding box center [711, 70] width 10 height 8
click at [712, 70] on icon "ChevronDown" at bounding box center [712, 70] width 8 height 8
click at [712, 70] on icon "ChevronUp" at bounding box center [712, 70] width 5 height 3
click at [602, 70] on icon "ChevronDown" at bounding box center [603, 70] width 6 height 3
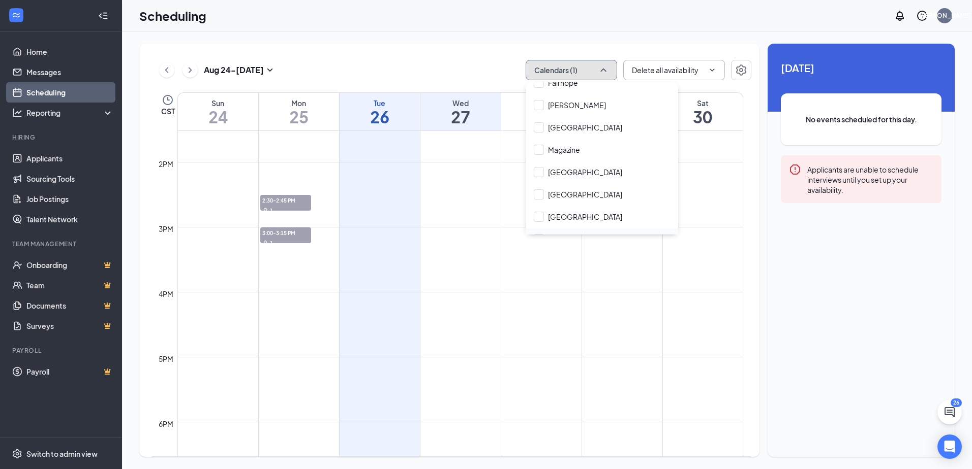
scroll to position [116, 0]
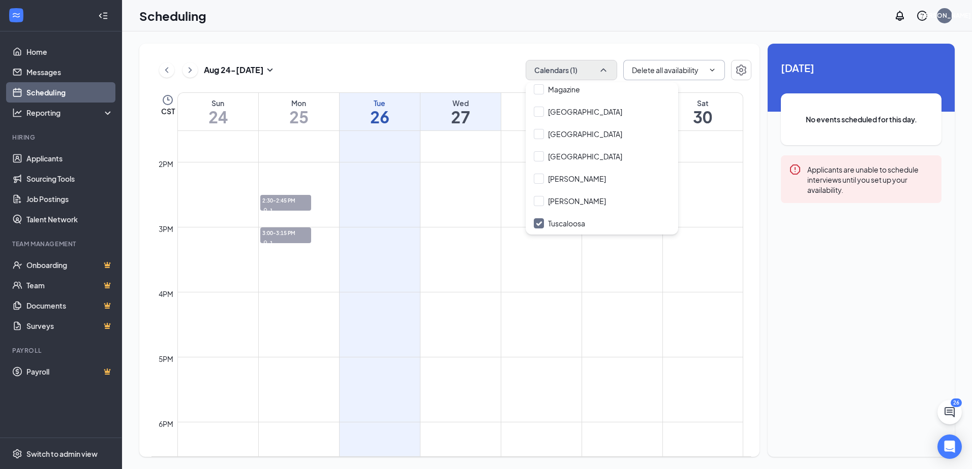
click at [195, 69] on button at bounding box center [189, 69] width 15 height 15
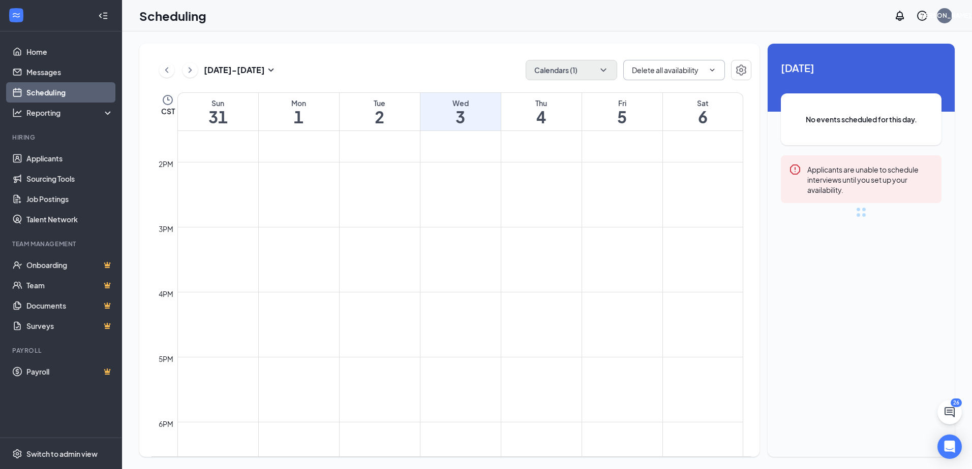
scroll to position [499, 0]
click at [189, 70] on icon "ChevronRight" at bounding box center [190, 70] width 10 height 12
click at [147, 73] on div "Sep 7 - Sep 13 Calendars (1) Delete all availability CST Sun 7 Mon 8 Tue 9 Wed …" at bounding box center [449, 251] width 620 height 414
click at [165, 69] on icon "ChevronLeft" at bounding box center [167, 70] width 10 height 12
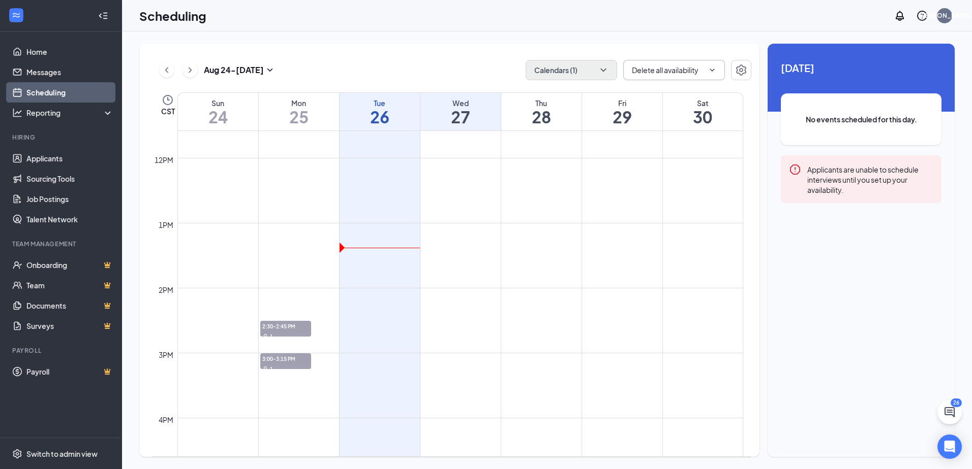
scroll to position [804, 0]
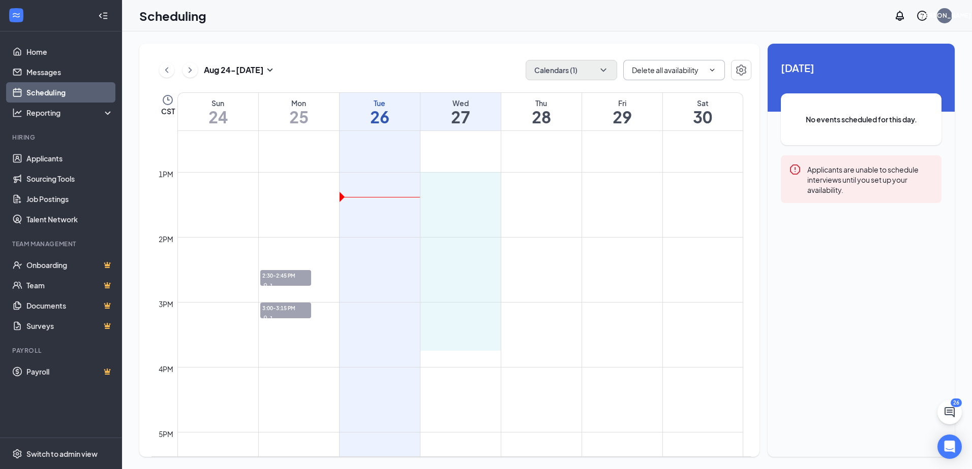
drag, startPoint x: 447, startPoint y: 173, endPoint x: 454, endPoint y: 335, distance: 161.7
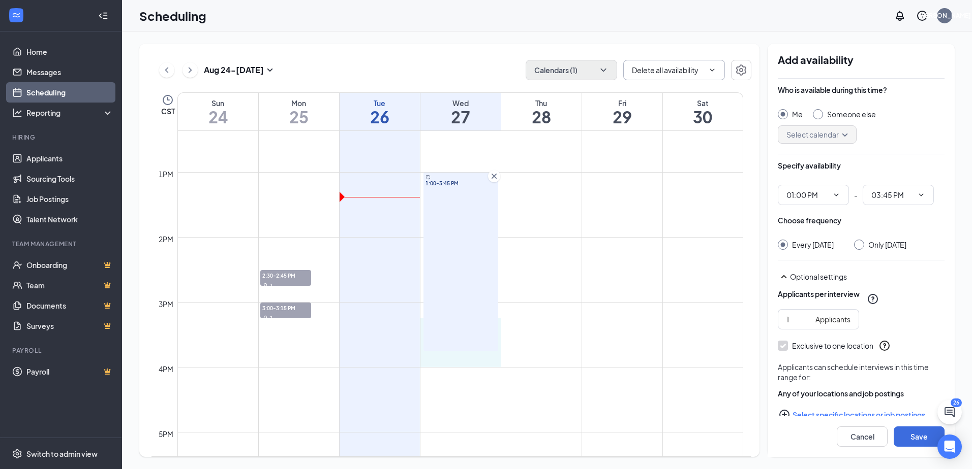
drag, startPoint x: 459, startPoint y: 352, endPoint x: 459, endPoint y: 332, distance: 19.3
click at [459, 332] on div "12am 1am 2am 3am 4am 5am 6am 7am 8am 9am 10am 11am 12pm 1pm 2pm 3pm 4pm 5pm 6pm…" at bounding box center [446, 107] width 591 height 1561
click at [459, 332] on div "1:00-3:45 PM" at bounding box center [460, 262] width 75 height 178
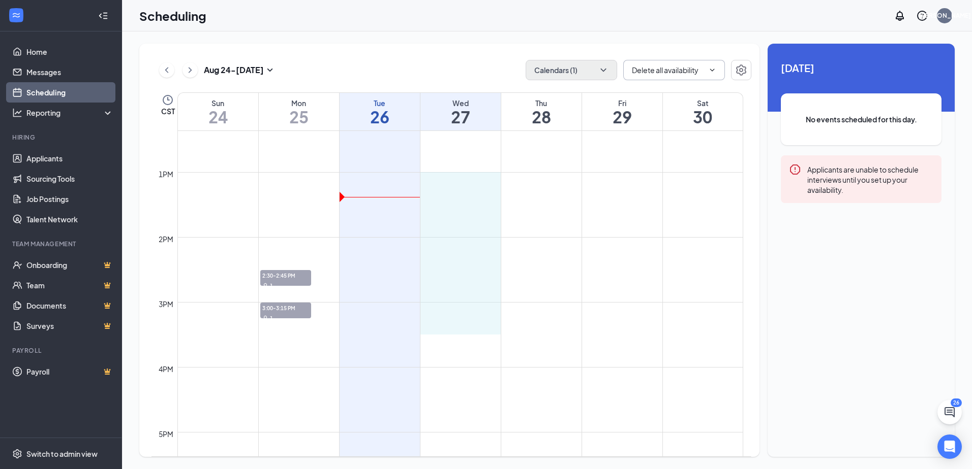
drag, startPoint x: 459, startPoint y: 172, endPoint x: 463, endPoint y: 324, distance: 151.5
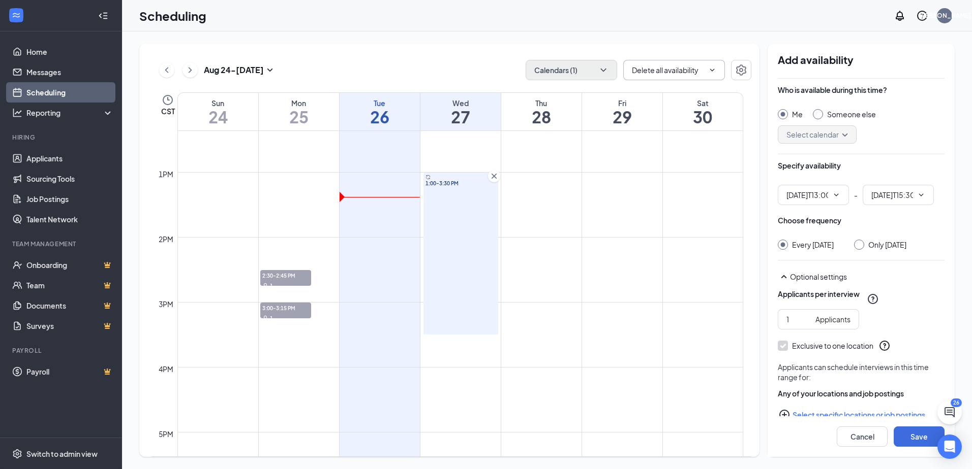
type input "01:00 PM"
type input "03:30 PM"
click at [847, 137] on div "Select calendar" at bounding box center [816, 135] width 79 height 18
click at [818, 113] on input "Someone else" at bounding box center [815, 112] width 7 height 7
radio input "true"
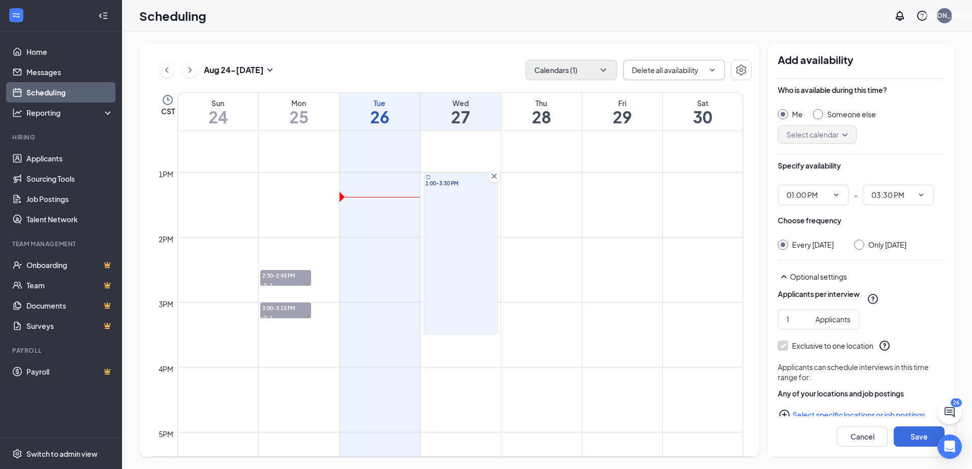
radio input "false"
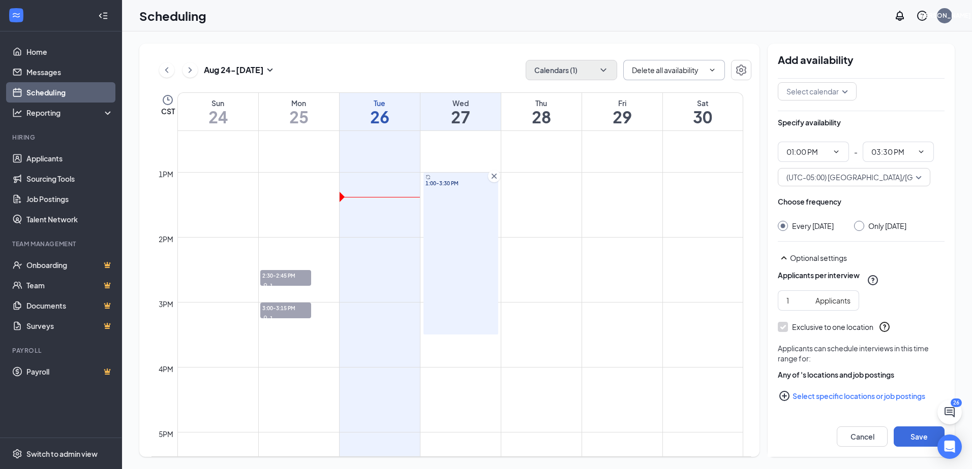
scroll to position [53, 0]
click at [797, 303] on input "1" at bounding box center [798, 300] width 25 height 11
type input "2"
click at [807, 297] on input "2" at bounding box center [798, 300] width 25 height 11
click at [787, 395] on icon "PlusCircle" at bounding box center [784, 396] width 12 height 12
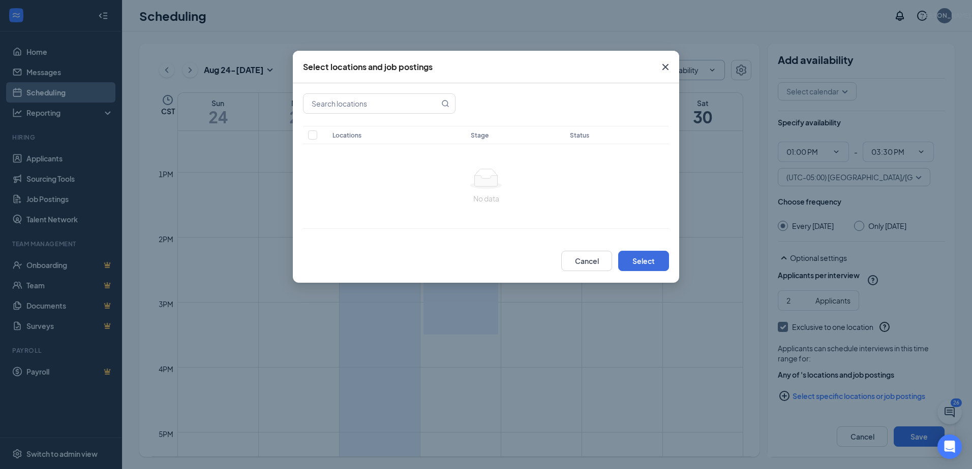
click at [342, 137] on th "Locations" at bounding box center [396, 135] width 138 height 18
click at [309, 136] on input "checkbox" at bounding box center [312, 135] width 9 height 9
click at [312, 137] on input "checkbox" at bounding box center [312, 135] width 9 height 9
checkbox input "false"
click at [348, 104] on input "text" at bounding box center [371, 103] width 136 height 19
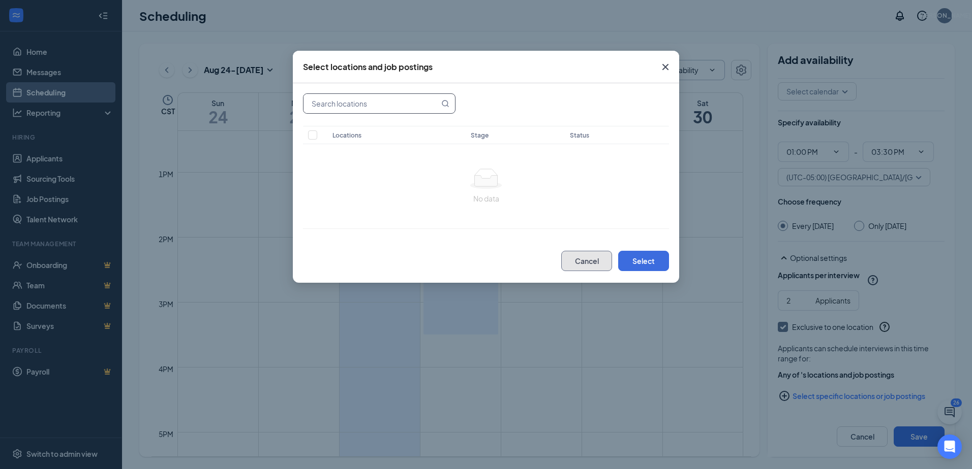
click at [601, 266] on button "Cancel" at bounding box center [586, 261] width 51 height 20
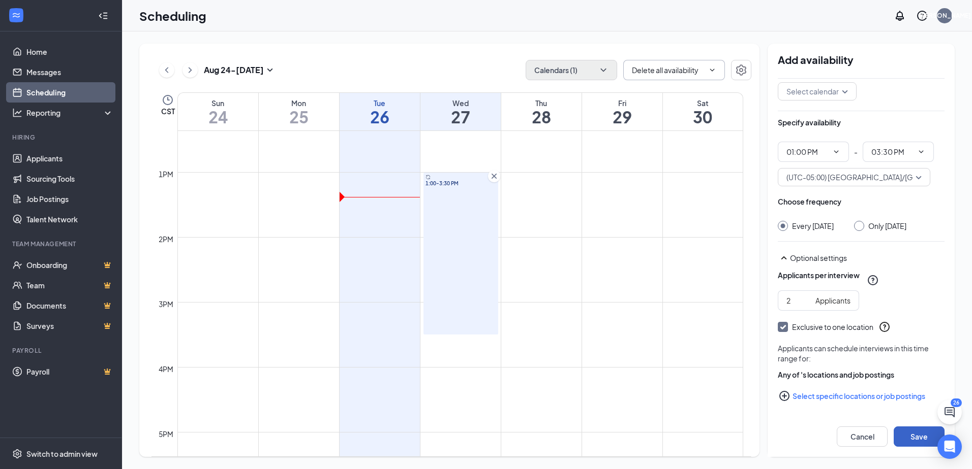
click at [918, 439] on button "Save" at bounding box center [918, 437] width 51 height 20
click at [535, 183] on td at bounding box center [460, 180] width 566 height 16
click at [919, 438] on button "Save" at bounding box center [918, 437] width 51 height 20
click at [917, 435] on button "Save" at bounding box center [918, 437] width 51 height 20
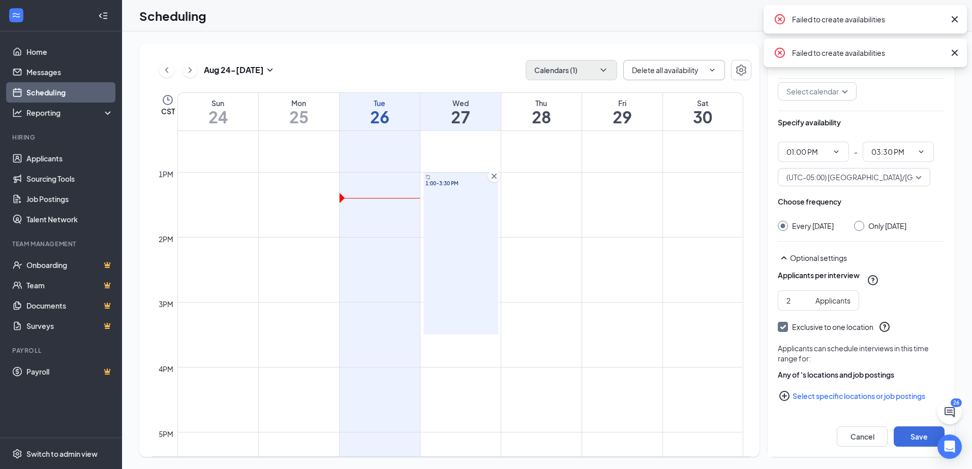
click at [954, 52] on icon "Cross" at bounding box center [954, 53] width 6 height 6
click at [953, 13] on icon "Cross" at bounding box center [954, 19] width 12 height 12
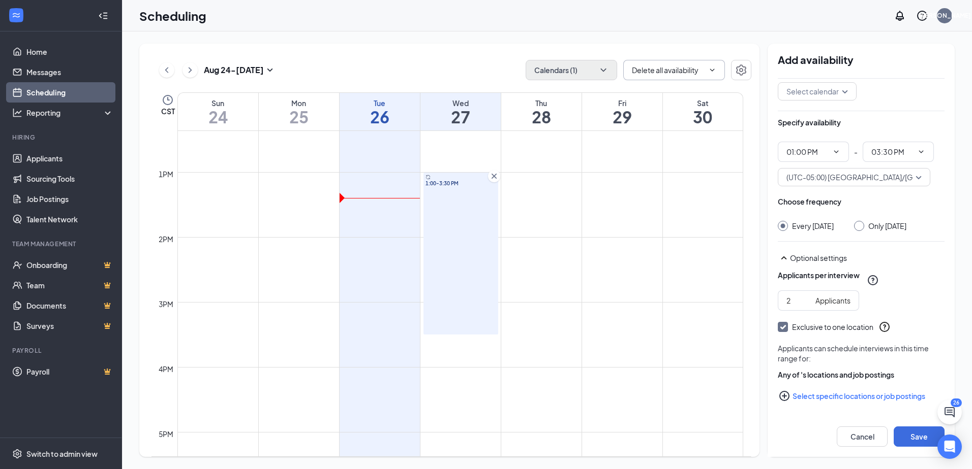
click at [491, 177] on icon "Cross" at bounding box center [494, 176] width 10 height 10
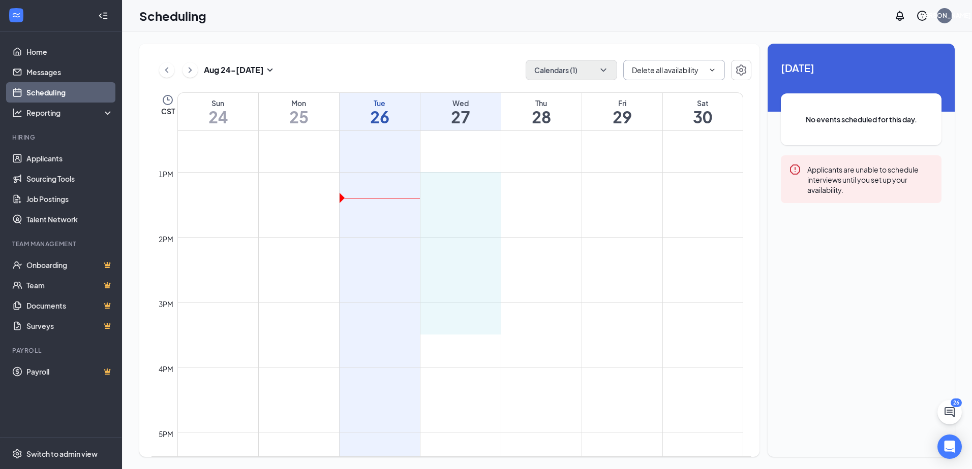
drag, startPoint x: 459, startPoint y: 173, endPoint x: 465, endPoint y: 324, distance: 150.5
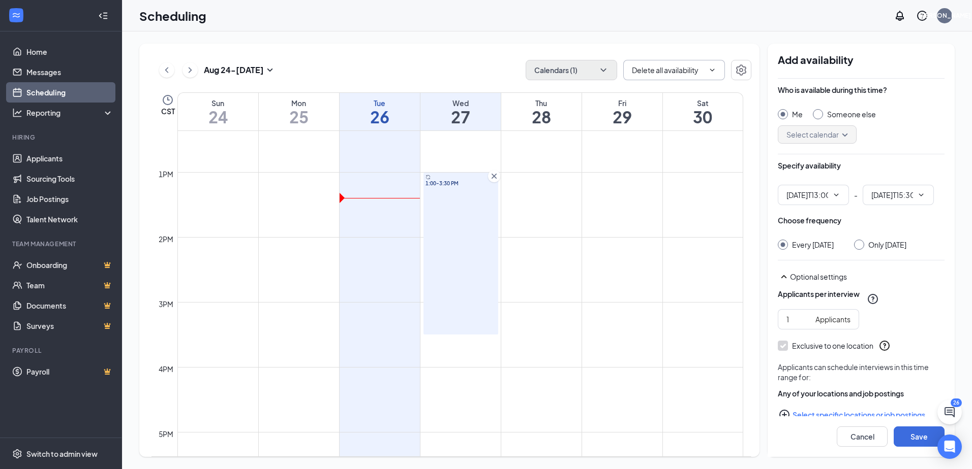
type input "01:00 PM"
type input "03:30 PM"
click at [911, 436] on button "Save" at bounding box center [918, 437] width 51 height 20
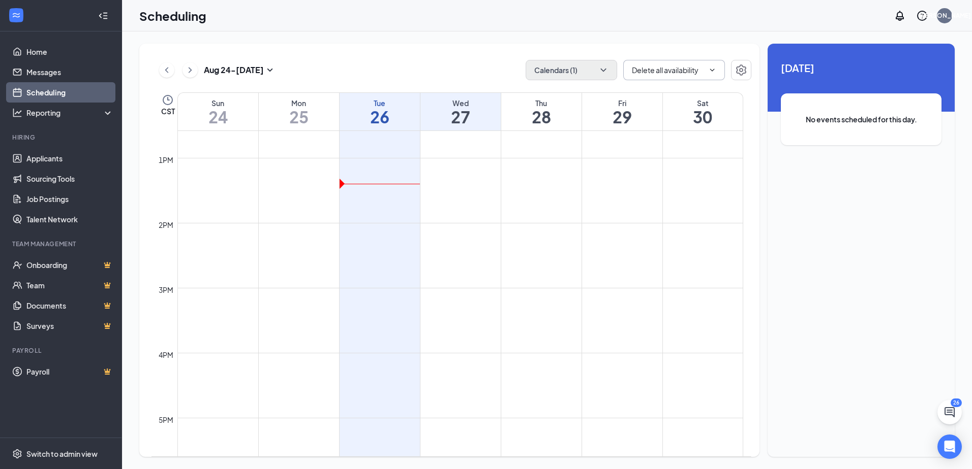
scroll to position [804, 0]
click at [442, 202] on td at bounding box center [460, 197] width 566 height 16
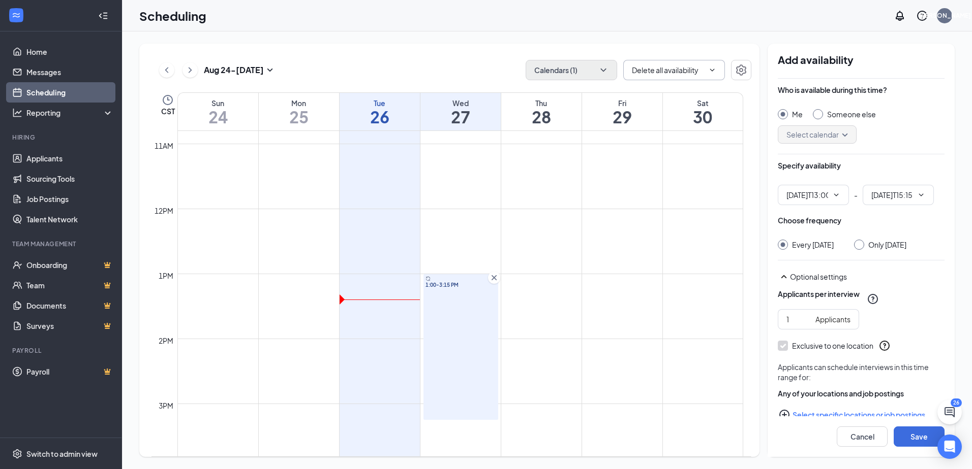
type input "01:00 PM"
type input "03:15 PM"
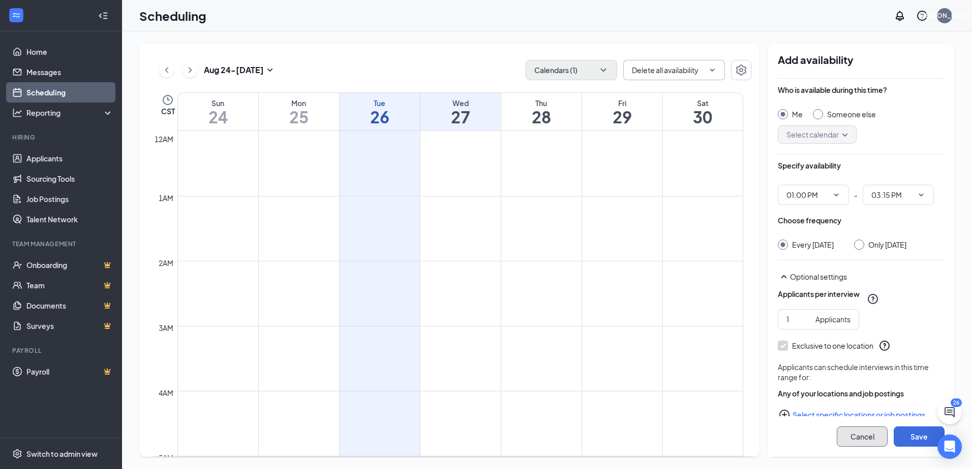
click at [863, 435] on button "Cancel" at bounding box center [861, 437] width 51 height 20
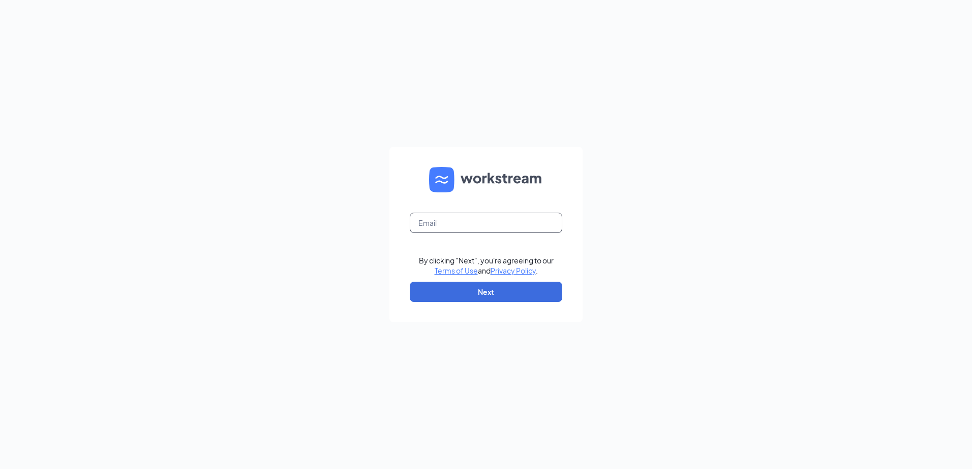
click at [473, 222] on input "text" at bounding box center [486, 223] width 152 height 20
click at [433, 225] on input "text" at bounding box center [486, 223] width 152 height 20
type input "[EMAIL_ADDRESS][DOMAIN_NAME]"
click at [482, 287] on button "Next" at bounding box center [486, 292] width 152 height 20
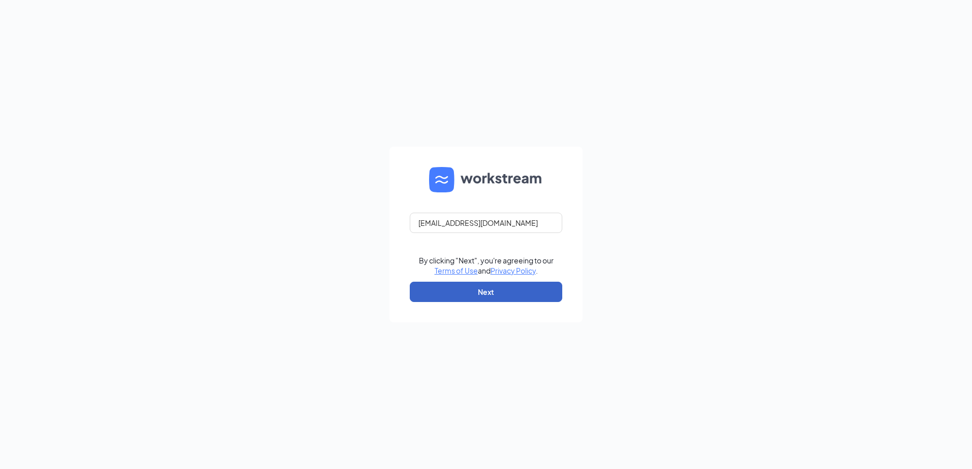
scroll to position [0, 0]
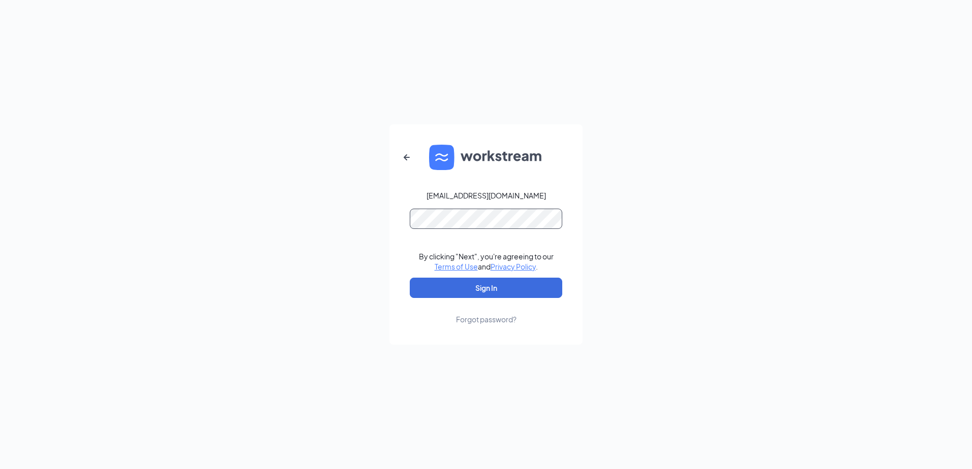
click at [410, 278] on button "Sign In" at bounding box center [486, 288] width 152 height 20
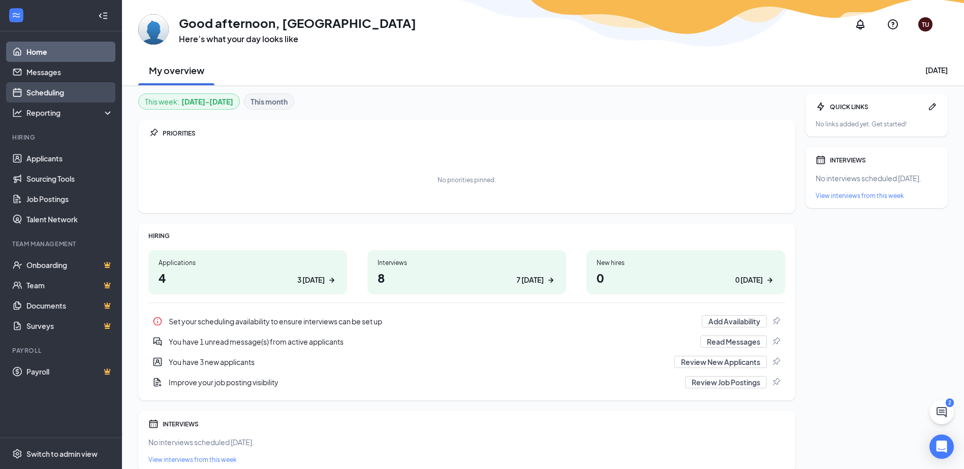
click at [33, 85] on link "Scheduling" at bounding box center [69, 92] width 87 height 20
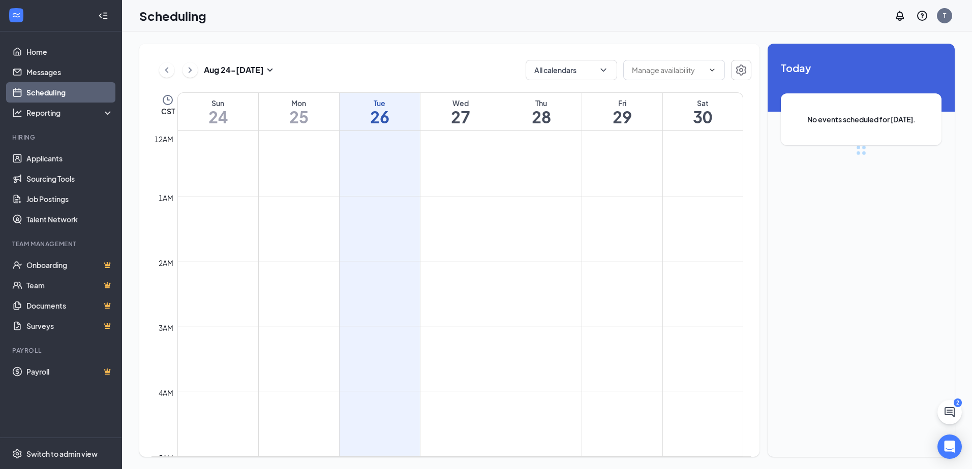
scroll to position [499, 0]
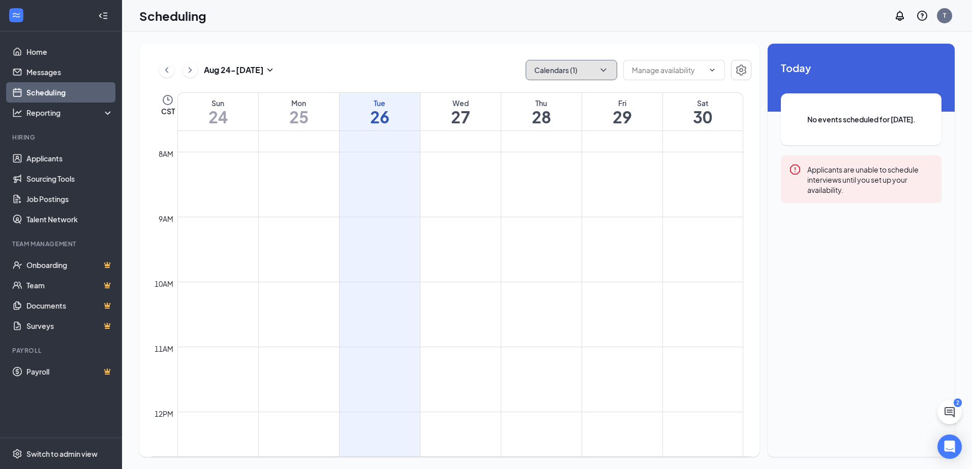
click at [613, 64] on button "Calendars (1)" at bounding box center [570, 70] width 91 height 20
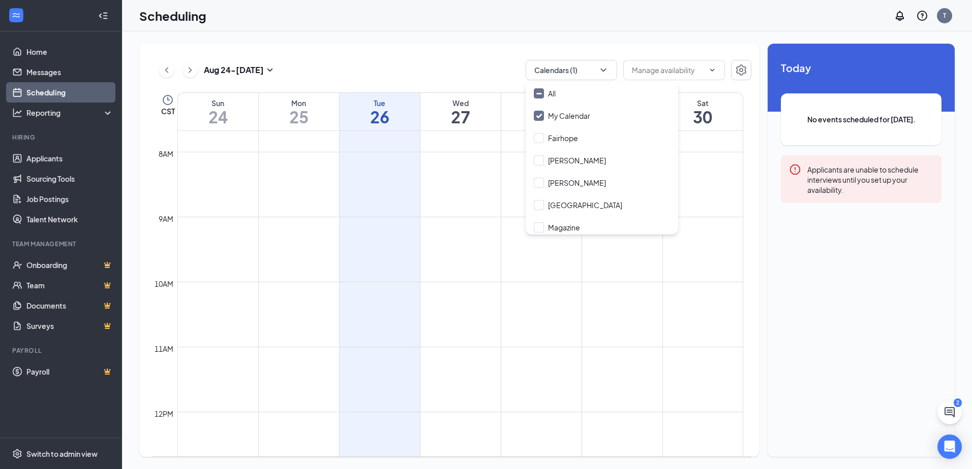
click at [389, 50] on div "Aug 24 - Aug 30 Calendars (1) CST Sun 24 Mon 25 Tue 26 Wed 27 Thu 28 Fri 29 Sat…" at bounding box center [449, 251] width 620 height 414
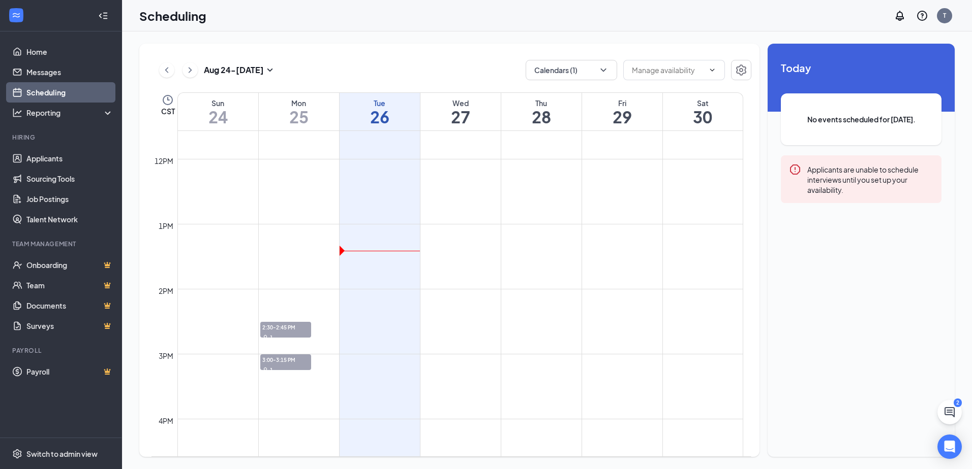
scroll to position [754, 0]
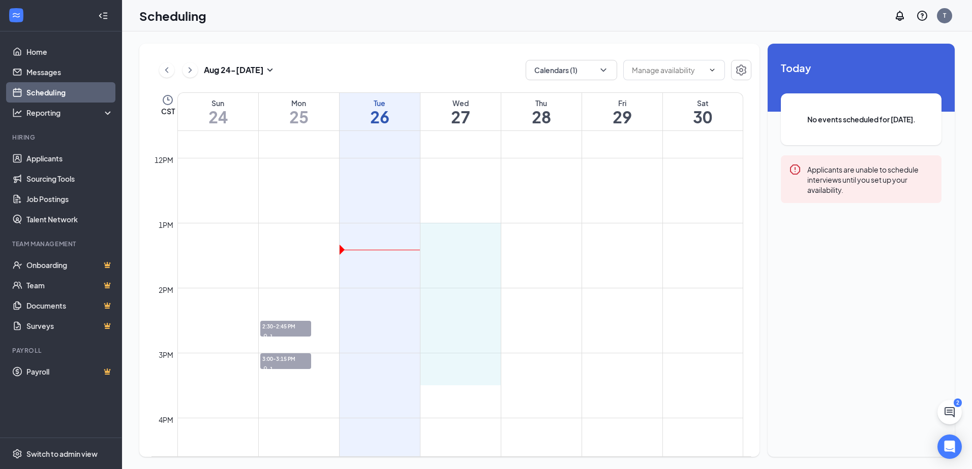
drag, startPoint x: 456, startPoint y: 224, endPoint x: 452, endPoint y: 377, distance: 153.5
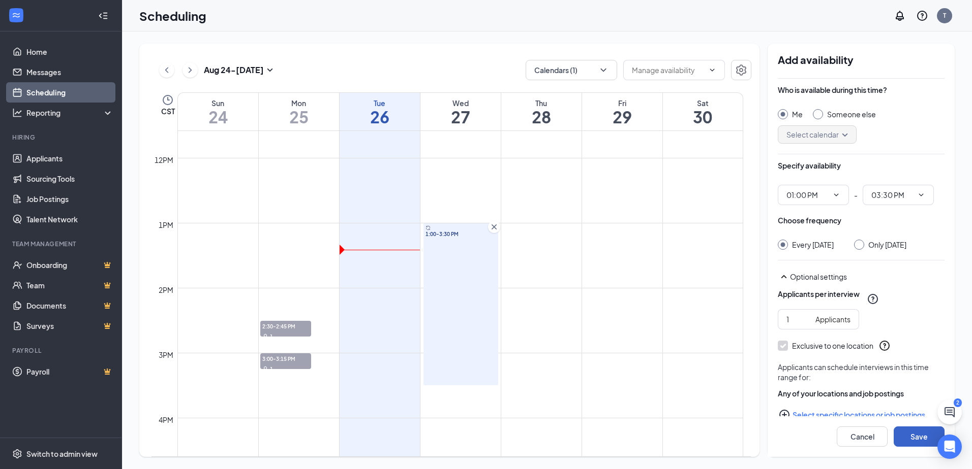
click at [915, 436] on button "Save" at bounding box center [918, 437] width 51 height 20
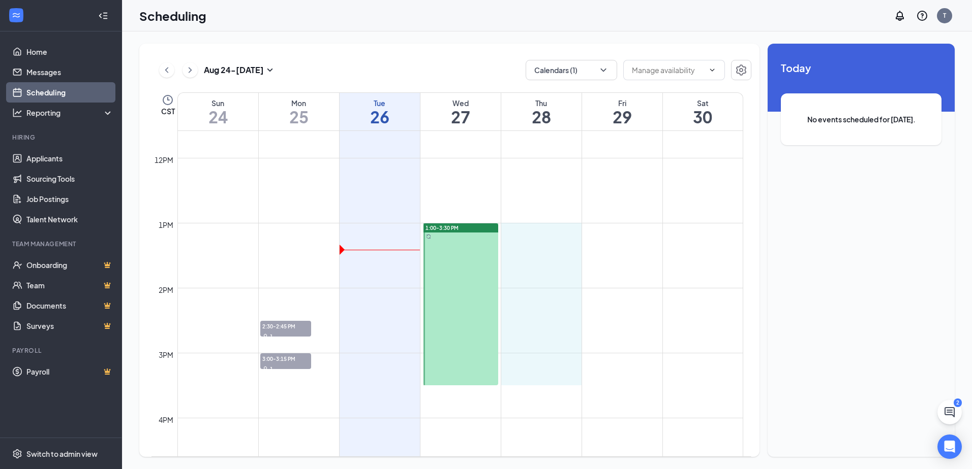
drag, startPoint x: 541, startPoint y: 224, endPoint x: 548, endPoint y: 369, distance: 146.0
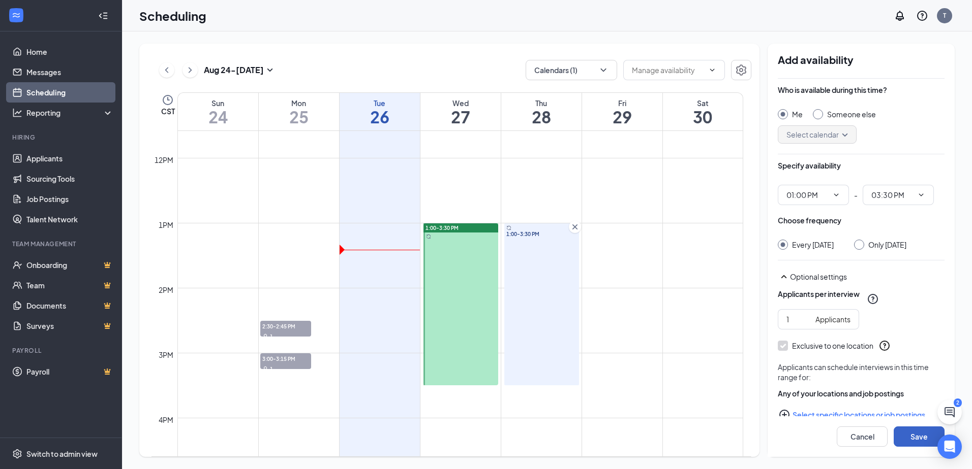
click at [912, 436] on button "Save" at bounding box center [918, 437] width 51 height 20
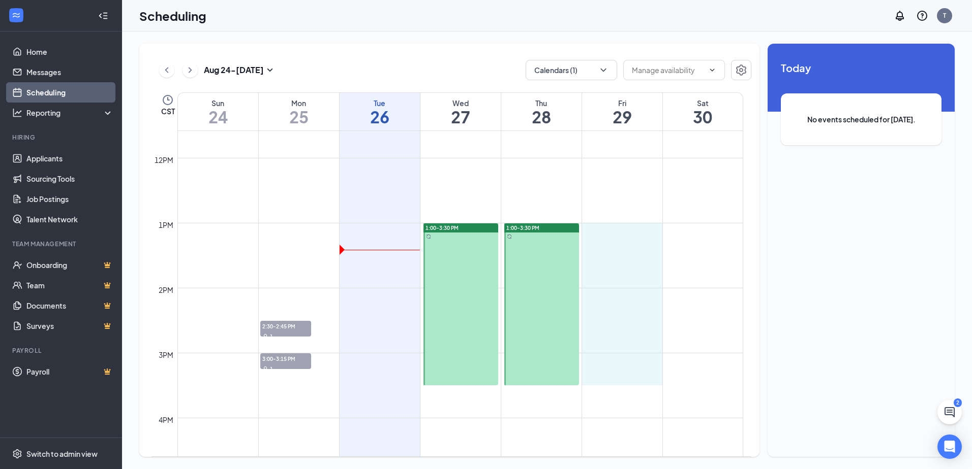
drag, startPoint x: 619, startPoint y: 223, endPoint x: 614, endPoint y: 373, distance: 150.0
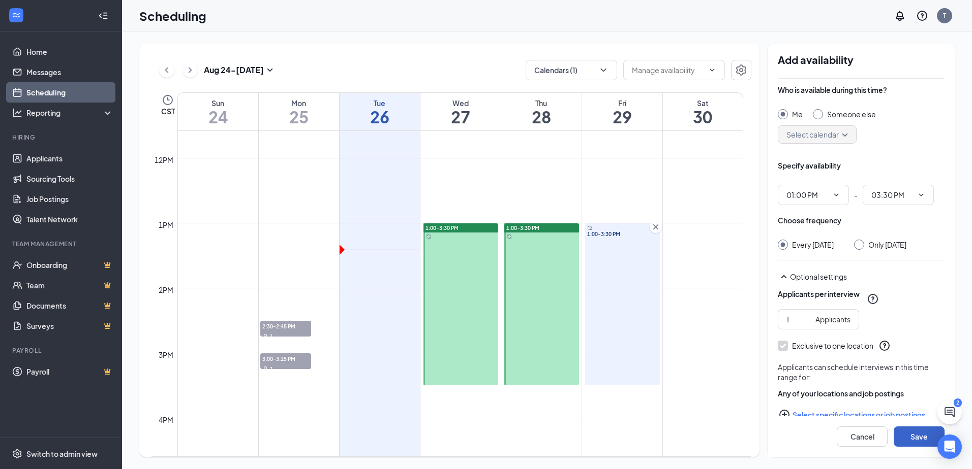
click at [910, 438] on button "Save" at bounding box center [918, 437] width 51 height 20
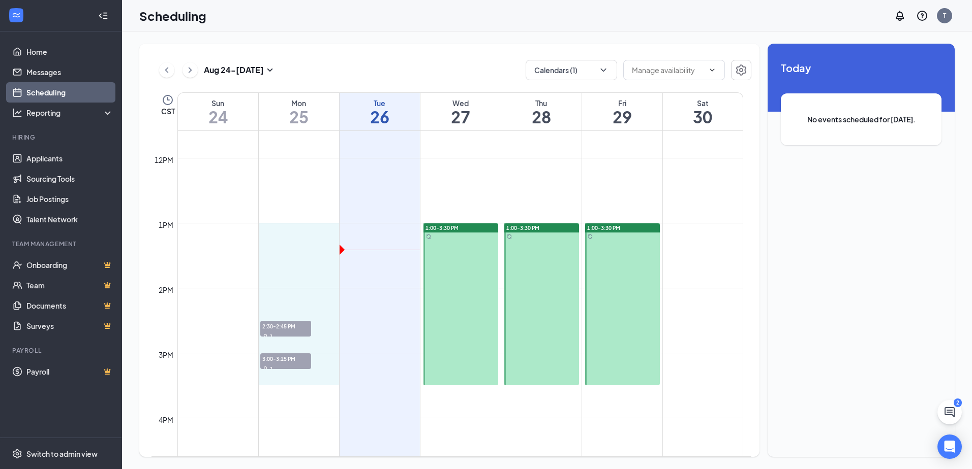
drag, startPoint x: 299, startPoint y: 224, endPoint x: 296, endPoint y: 369, distance: 145.4
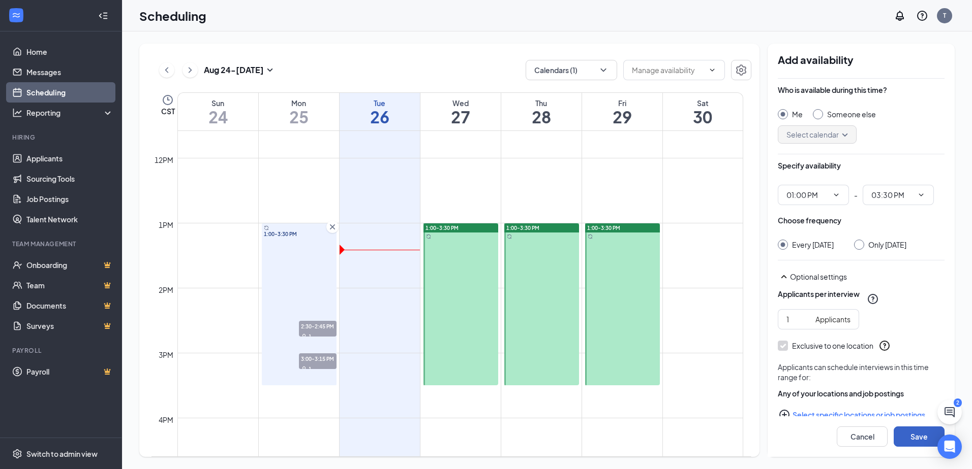
click at [921, 438] on button "Save" at bounding box center [918, 437] width 51 height 20
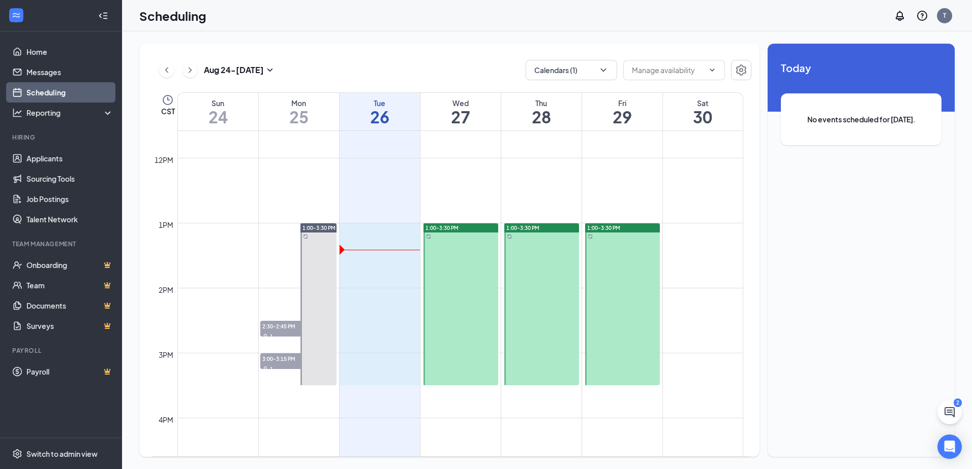
drag, startPoint x: 377, startPoint y: 224, endPoint x: 376, endPoint y: 374, distance: 150.9
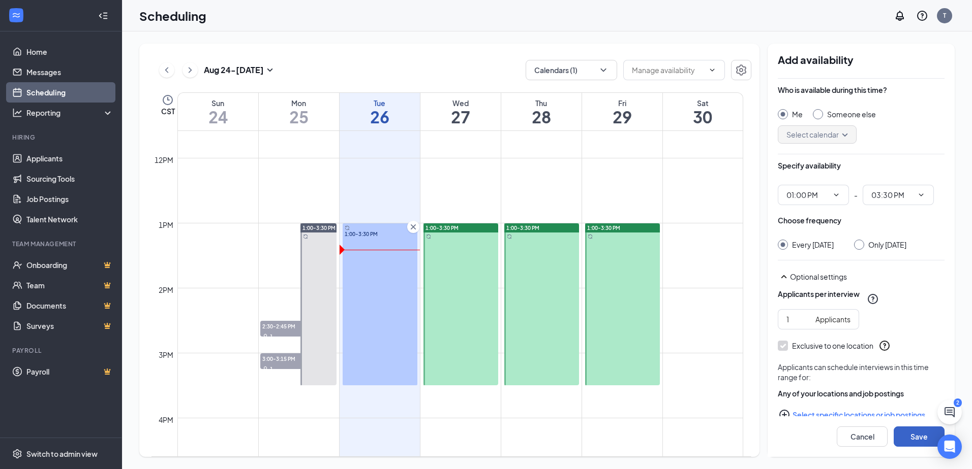
click at [913, 441] on button "Save" at bounding box center [918, 437] width 51 height 20
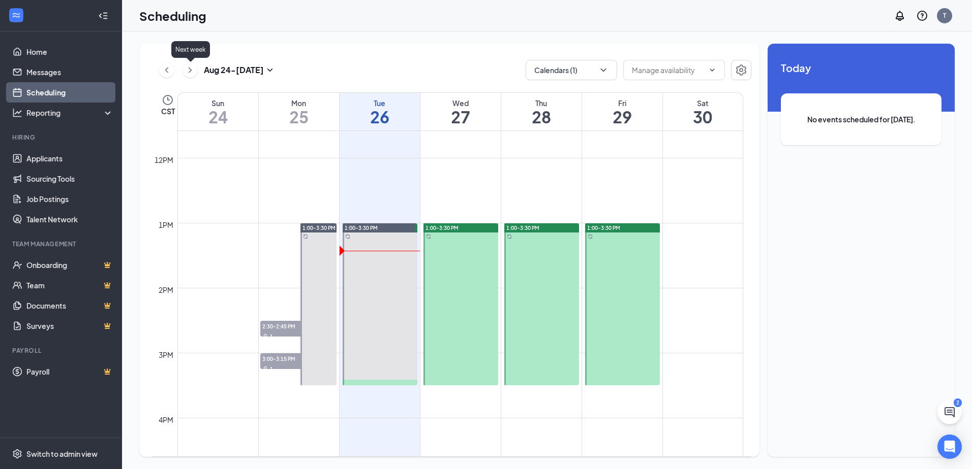
click at [191, 68] on icon "ChevronRight" at bounding box center [190, 70] width 10 height 12
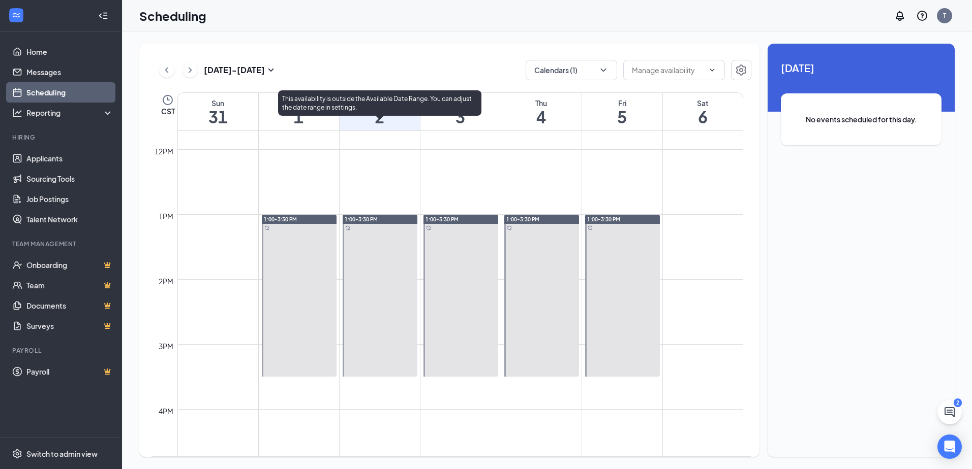
scroll to position [754, 0]
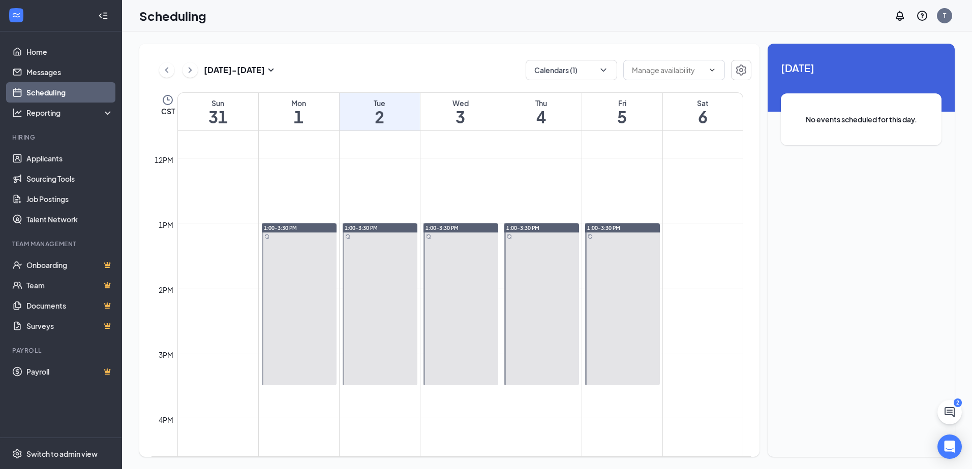
drag, startPoint x: 453, startPoint y: 51, endPoint x: 447, endPoint y: 52, distance: 6.1
click at [452, 51] on div "Aug 31 - Sep 6 Calendars (1) CST Sun 31 Mon 1 Tue 2 Wed 3 Thu 4 Fri 5 Sat 6 12a…" at bounding box center [449, 251] width 620 height 414
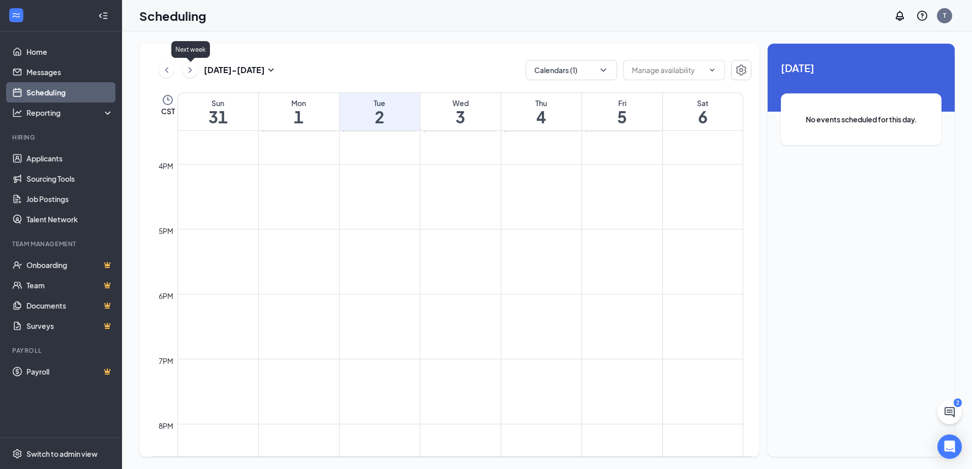
click at [189, 69] on icon "ChevronRight" at bounding box center [190, 70] width 10 height 12
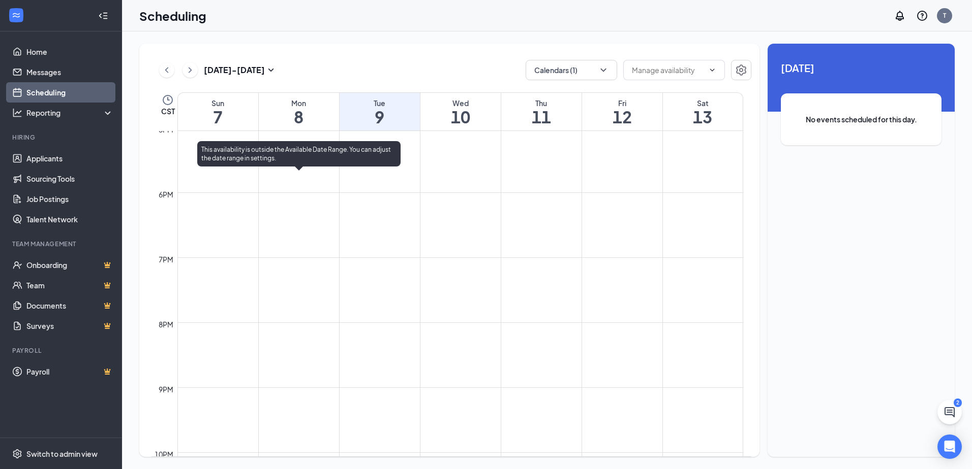
scroll to position [1235, 0]
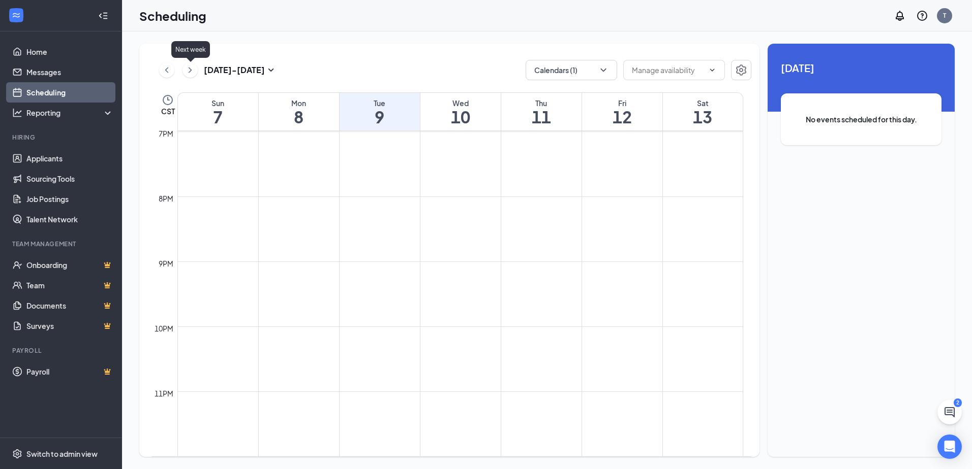
click at [193, 71] on icon "ChevronRight" at bounding box center [190, 70] width 10 height 12
click at [191, 71] on icon "ChevronRight" at bounding box center [190, 70] width 10 height 12
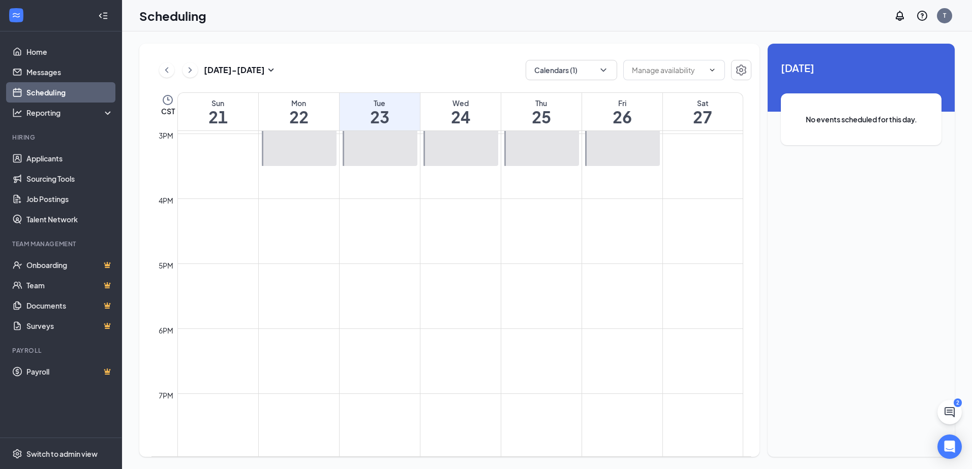
scroll to position [1211, 0]
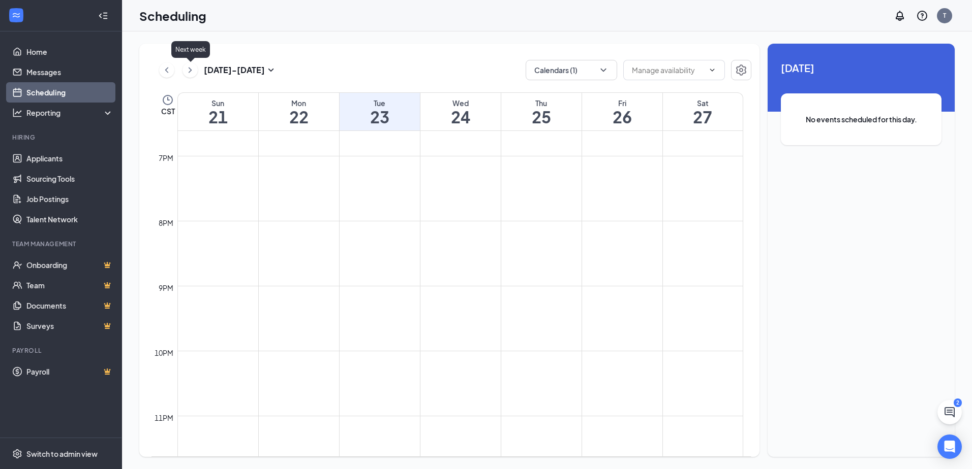
click at [190, 73] on icon "ChevronRight" at bounding box center [190, 70] width 10 height 12
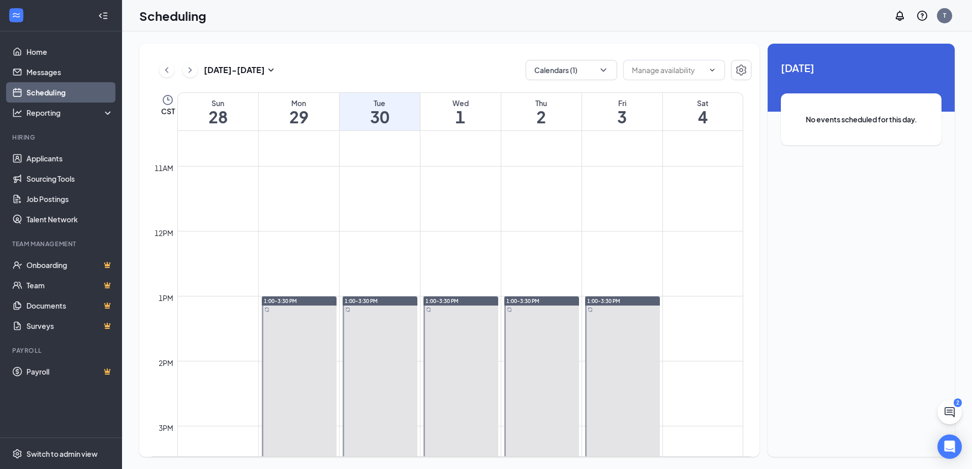
scroll to position [957, 0]
